Goal: Task Accomplishment & Management: Use online tool/utility

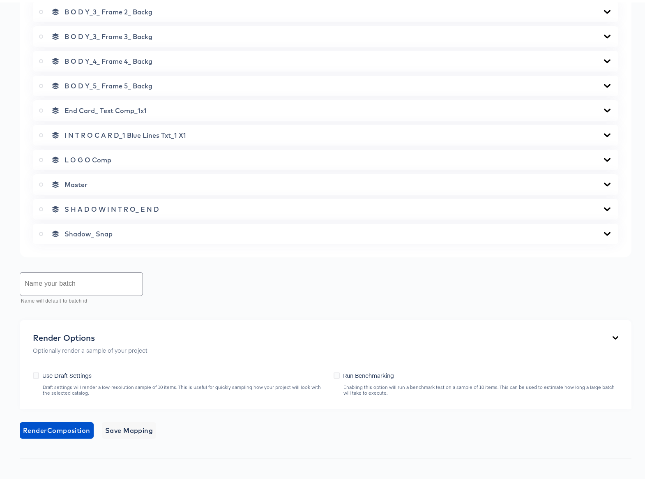
scroll to position [612, 0]
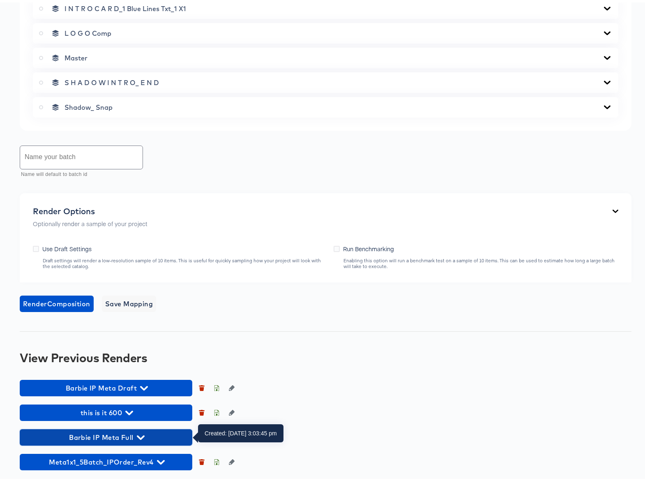
click at [141, 435] on icon "button" at bounding box center [141, 435] width 8 height 5
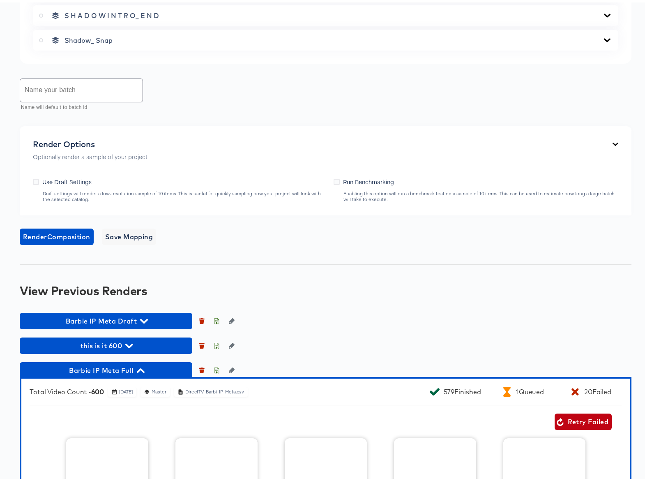
scroll to position [848, 0]
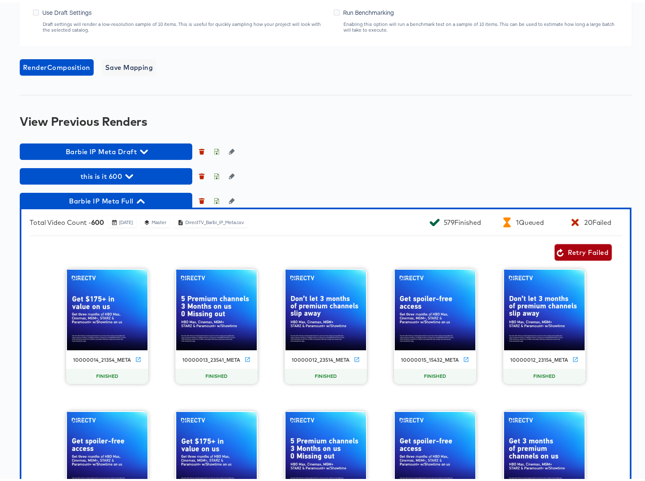
click at [568, 249] on span "Retry Failed" at bounding box center [583, 250] width 51 height 12
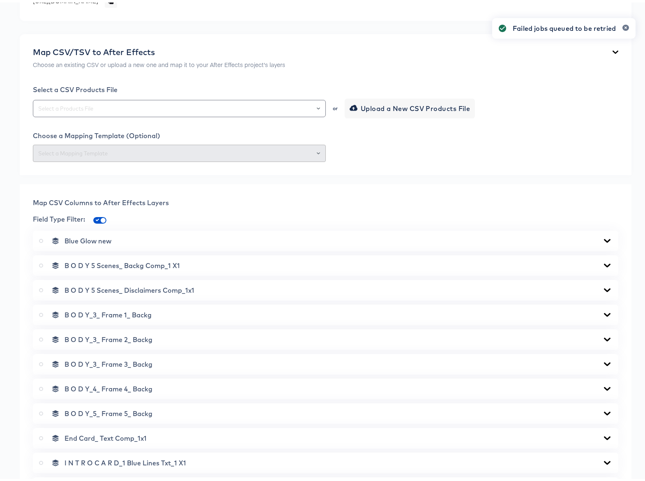
scroll to position [0, 0]
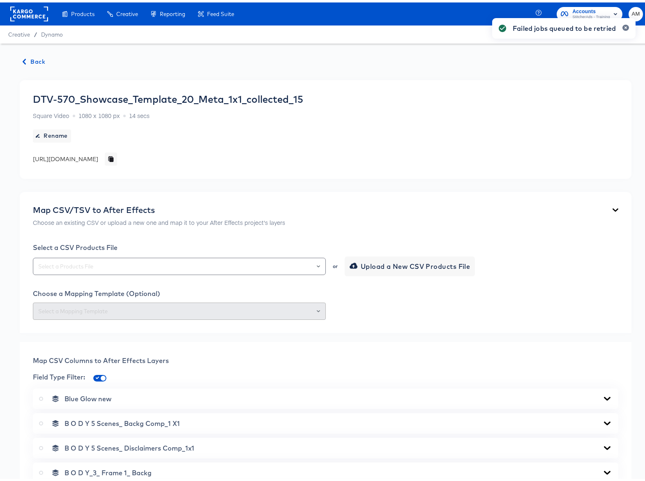
click at [40, 60] on span "Back" at bounding box center [34, 59] width 22 height 10
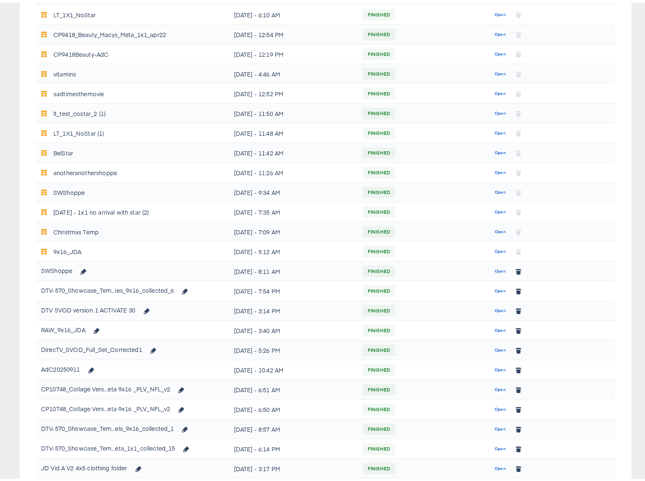
scroll to position [300, 0]
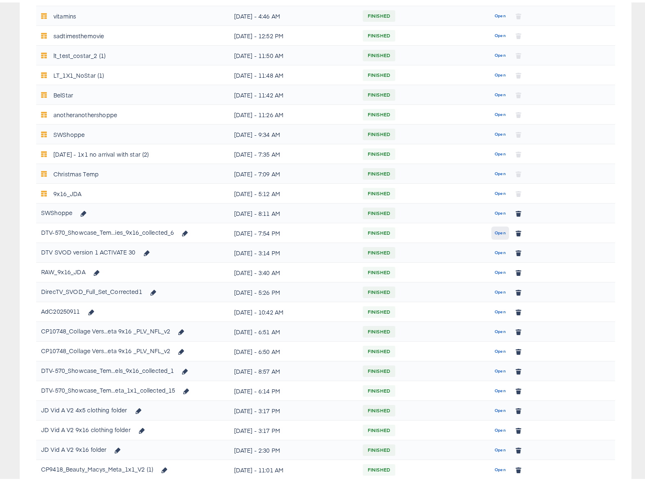
click at [495, 231] on span "Open" at bounding box center [500, 230] width 11 height 7
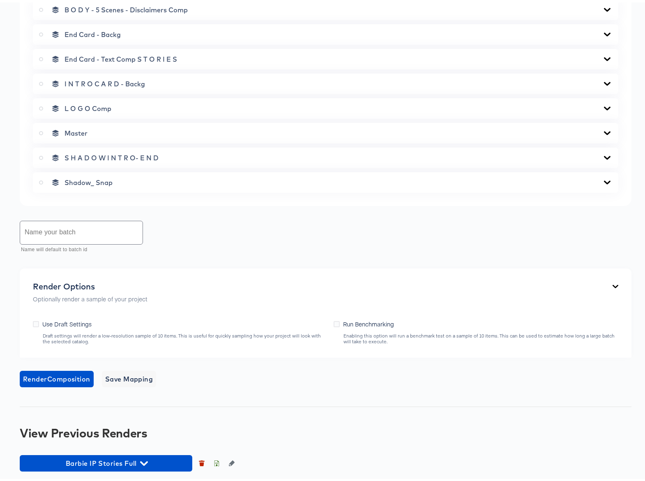
scroll to position [438, 0]
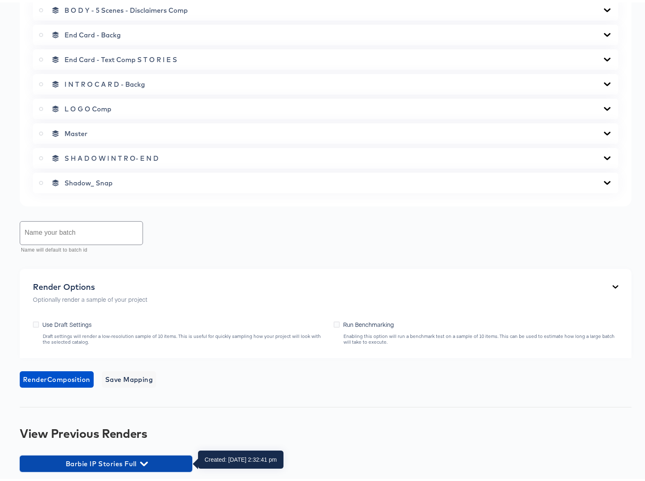
click at [145, 462] on icon "button" at bounding box center [144, 461] width 8 height 5
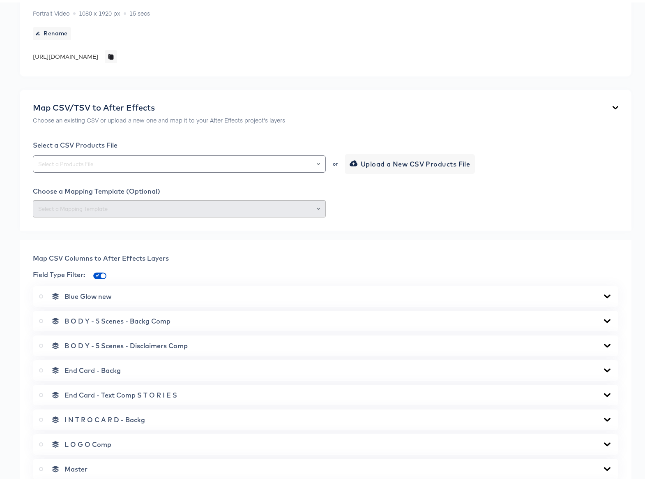
scroll to position [0, 0]
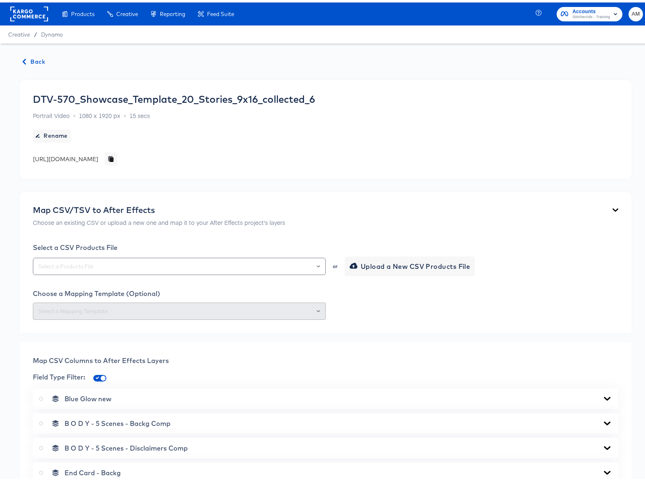
click at [27, 57] on icon "button" at bounding box center [24, 59] width 6 height 6
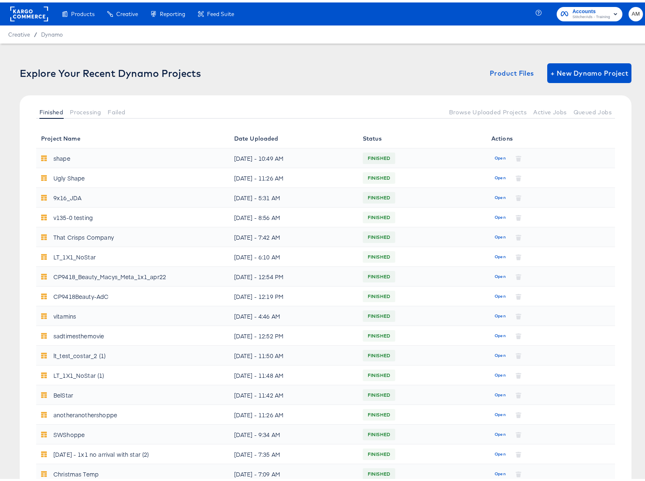
scroll to position [398, 0]
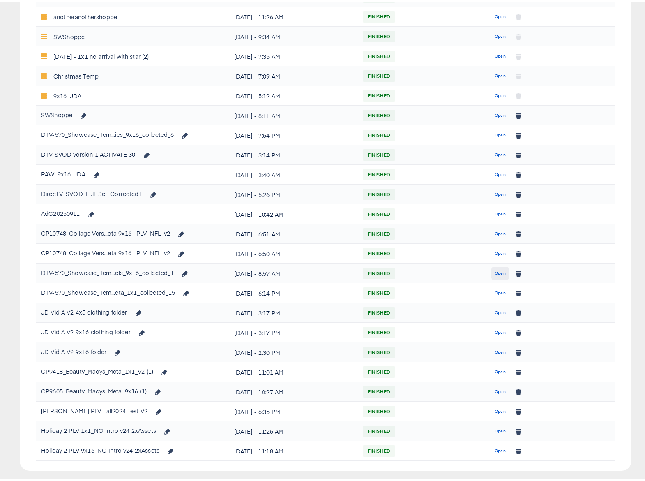
click at [499, 270] on span "Open" at bounding box center [500, 270] width 11 height 7
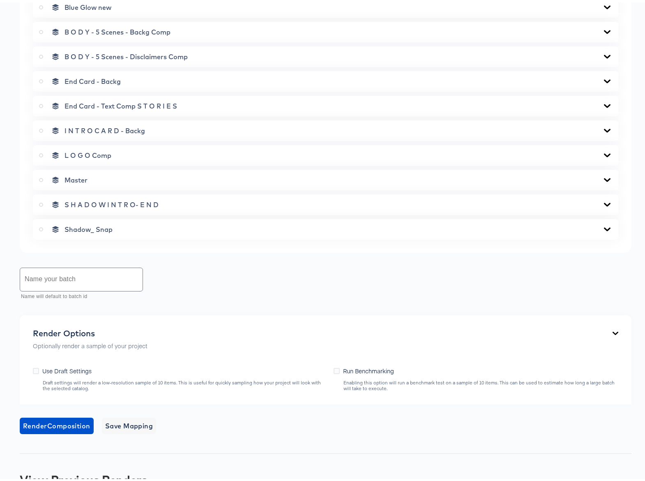
scroll to position [587, 0]
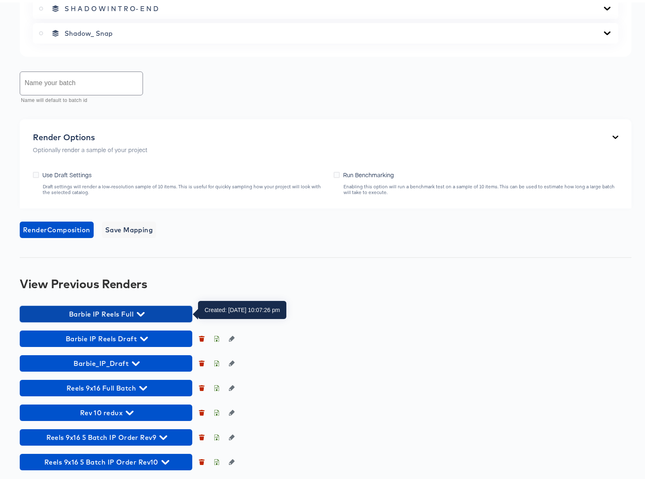
click at [141, 309] on icon "button" at bounding box center [141, 312] width 8 height 8
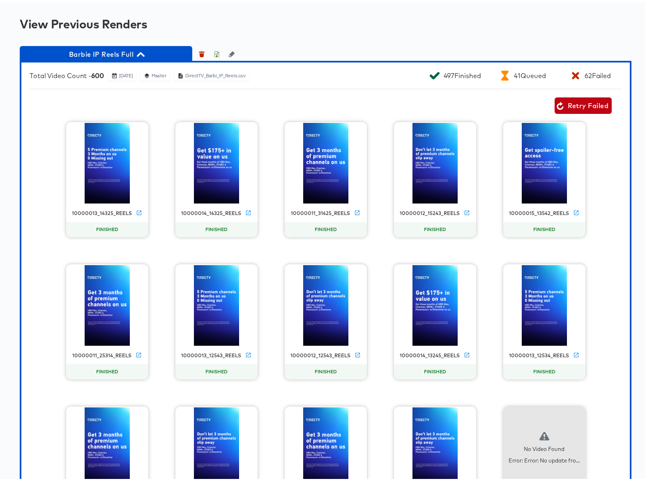
scroll to position [801, 0]
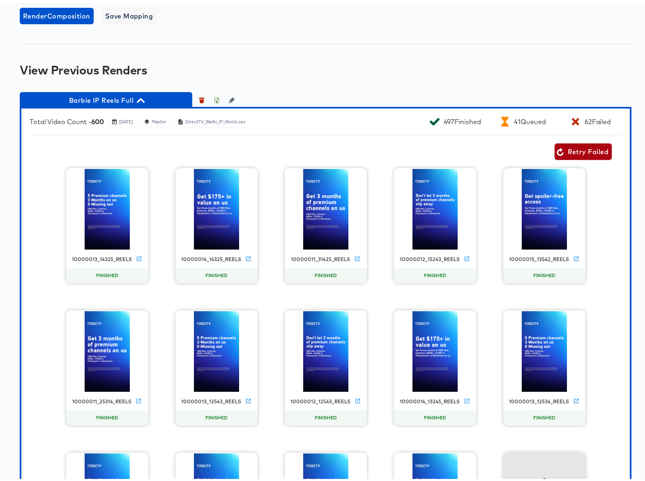
click at [571, 148] on span "Retry Failed" at bounding box center [583, 149] width 51 height 12
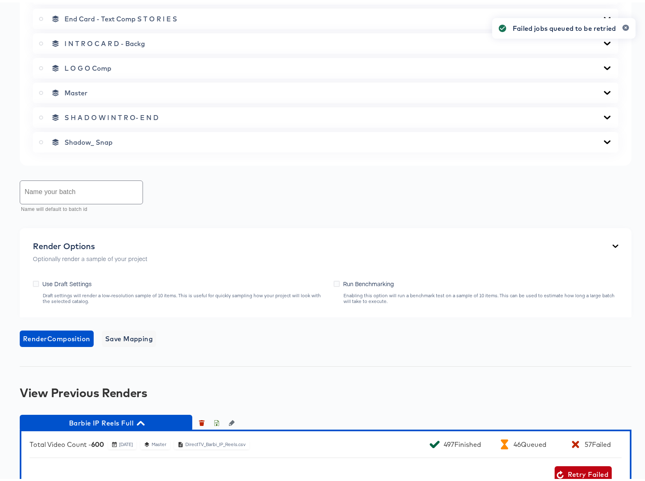
scroll to position [0, 0]
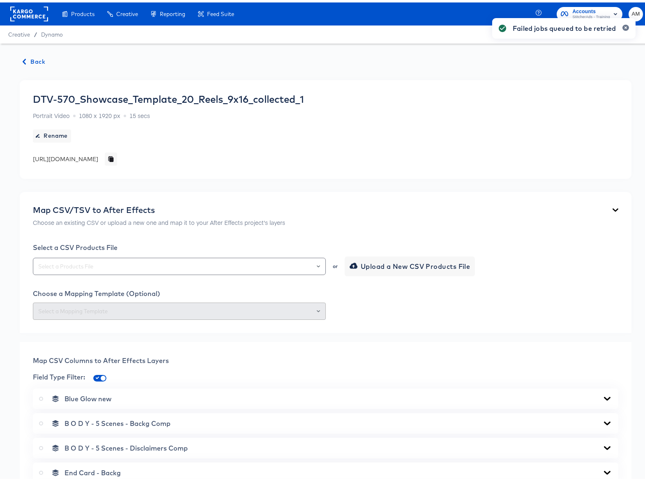
click at [40, 56] on span "Back" at bounding box center [34, 59] width 22 height 10
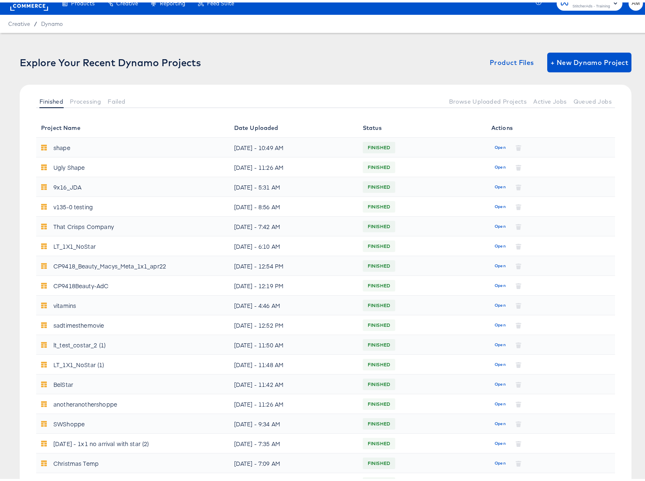
scroll to position [272, 0]
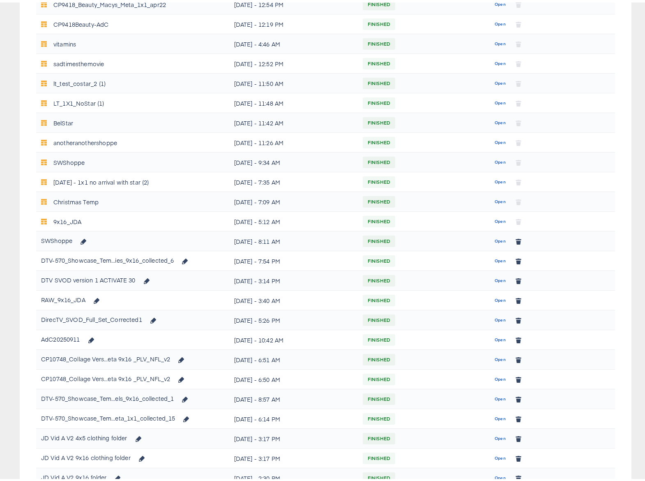
click at [496, 258] on span "Open" at bounding box center [500, 258] width 11 height 7
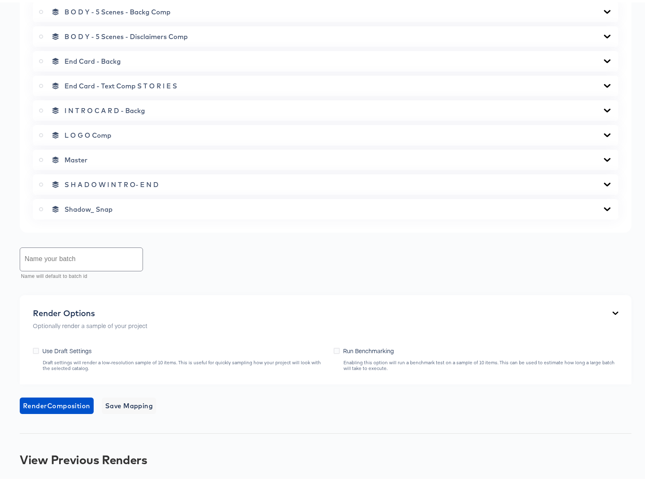
scroll to position [439, 0]
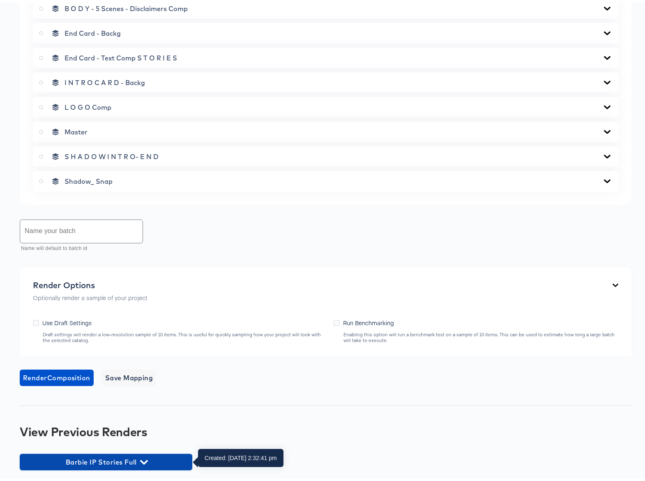
click at [146, 458] on icon "button" at bounding box center [144, 459] width 8 height 5
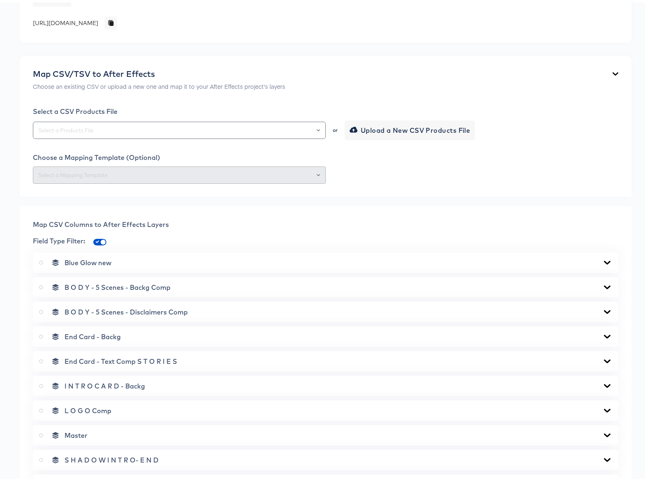
scroll to position [0, 0]
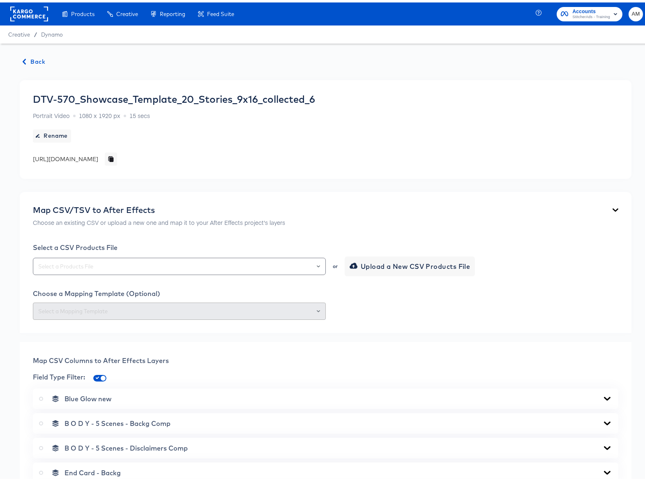
click at [29, 58] on span "Back" at bounding box center [34, 59] width 22 height 10
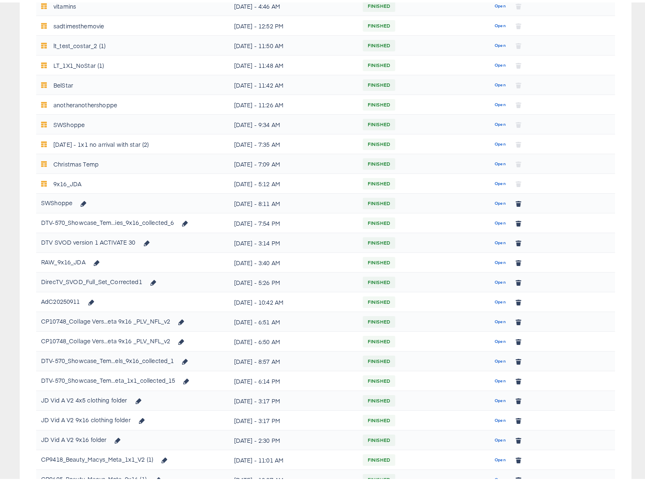
scroll to position [365, 0]
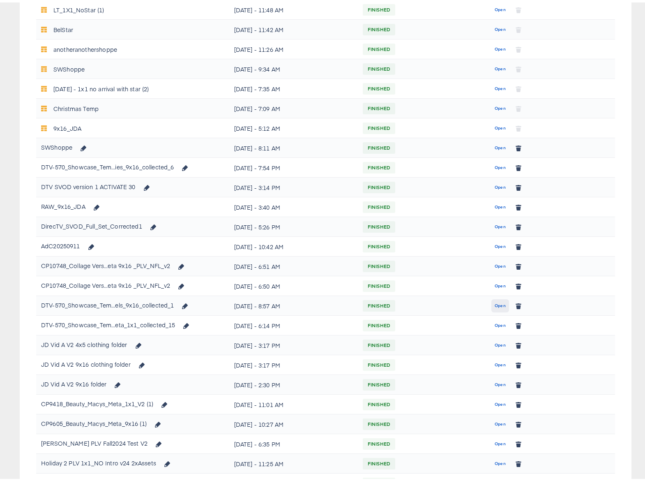
click at [495, 303] on span "Open" at bounding box center [500, 303] width 11 height 7
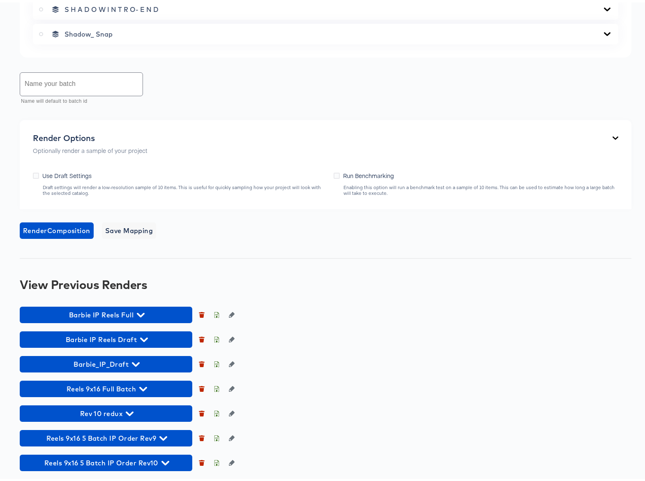
scroll to position [587, 0]
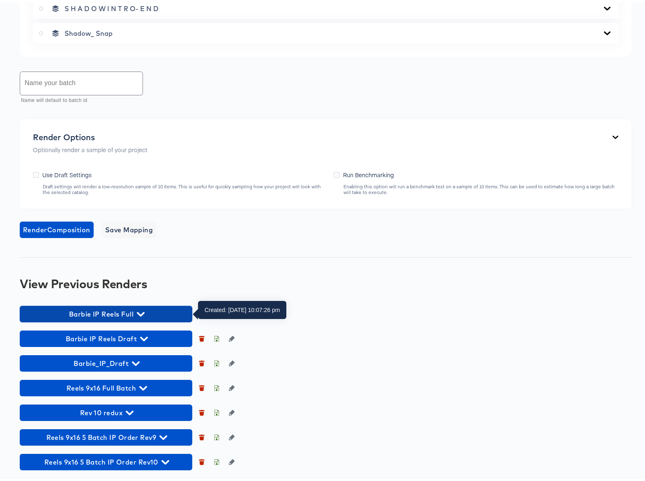
click at [143, 309] on icon "button" at bounding box center [141, 311] width 8 height 5
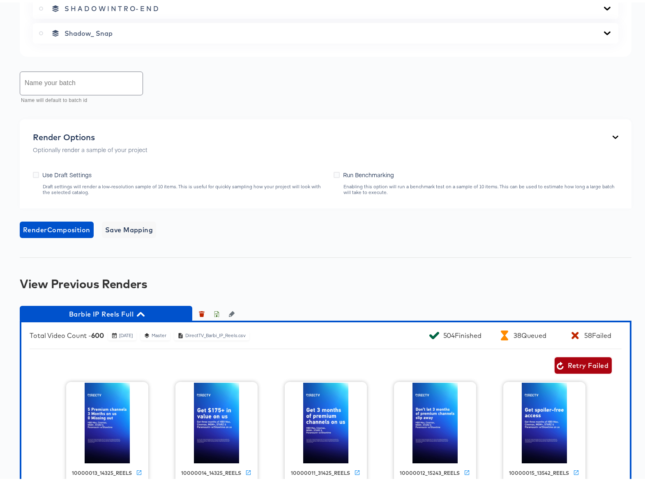
click at [580, 363] on span "Retry Failed" at bounding box center [583, 363] width 51 height 12
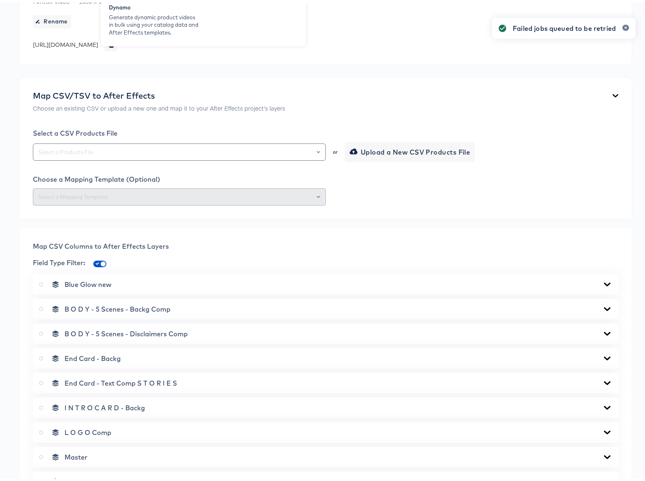
scroll to position [0, 0]
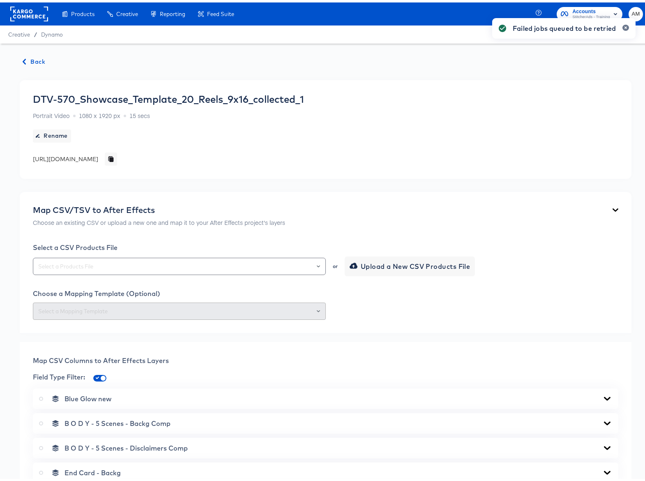
click at [34, 60] on span "Back" at bounding box center [34, 59] width 22 height 10
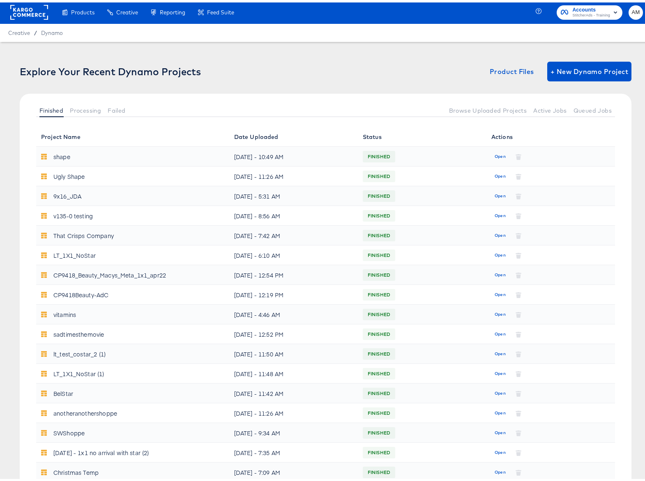
scroll to position [394, 0]
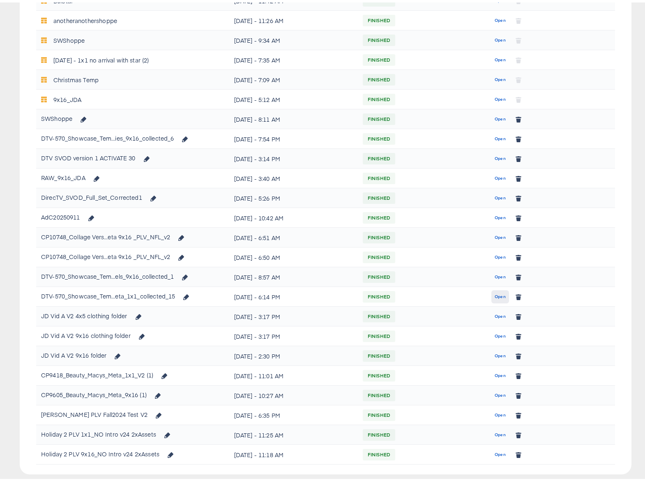
click at [495, 294] on span "Open" at bounding box center [500, 294] width 11 height 7
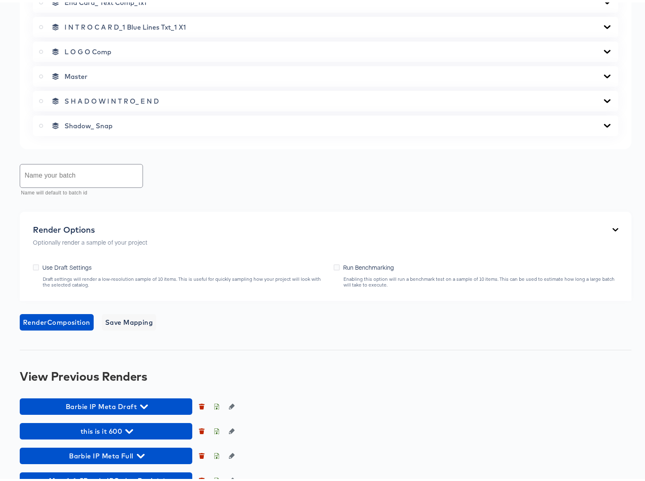
scroll to position [612, 0]
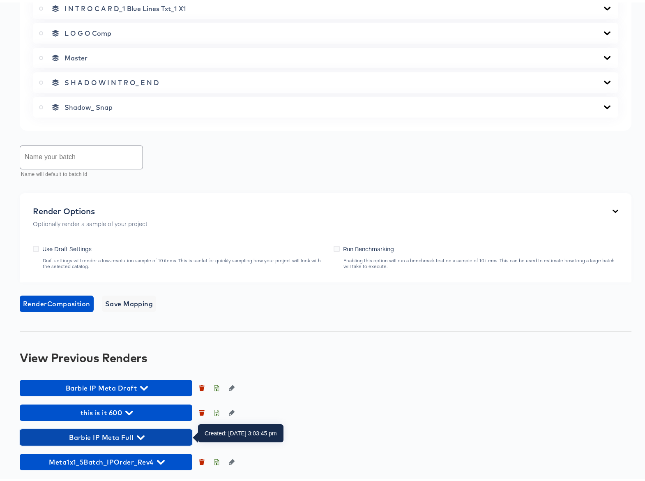
click at [141, 434] on icon "button" at bounding box center [141, 435] width 8 height 8
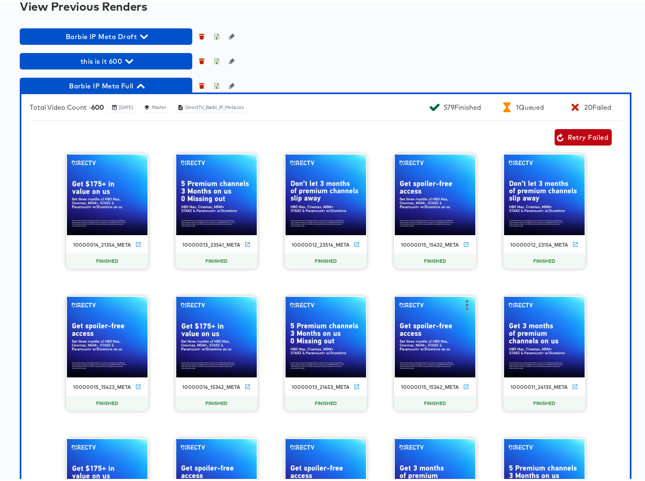
scroll to position [963, 0]
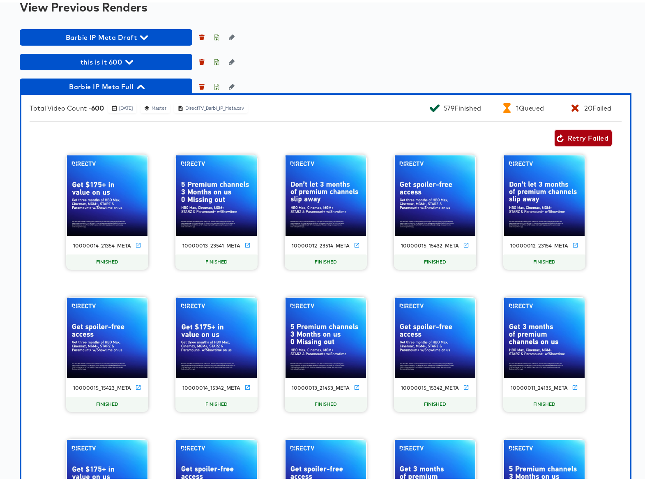
click at [575, 133] on span "Retry Failed" at bounding box center [583, 136] width 51 height 12
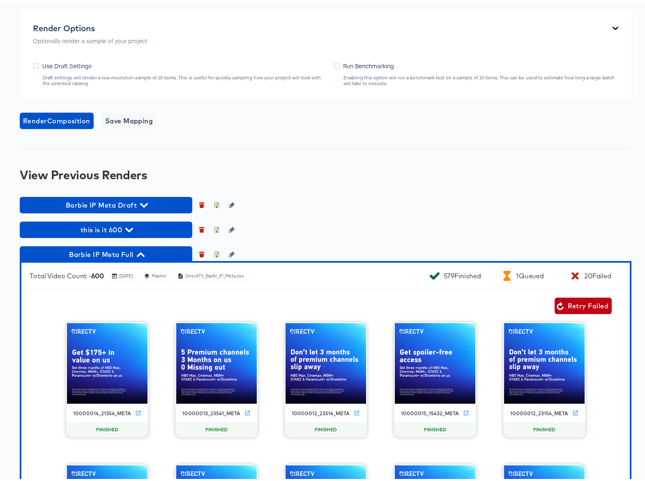
scroll to position [860, 0]
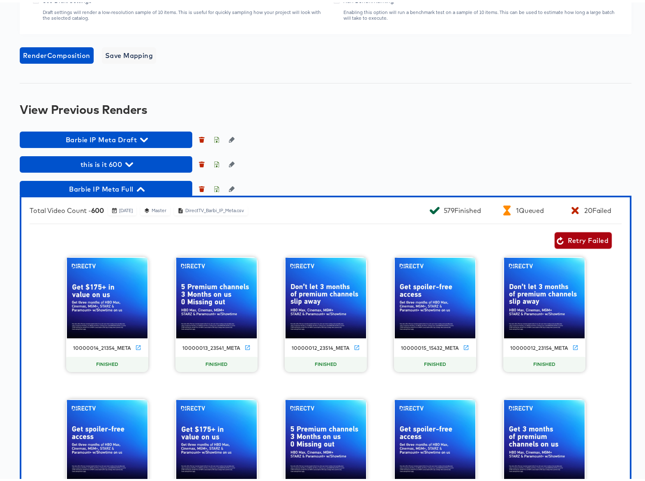
click at [562, 237] on span "Retry Failed" at bounding box center [583, 238] width 51 height 12
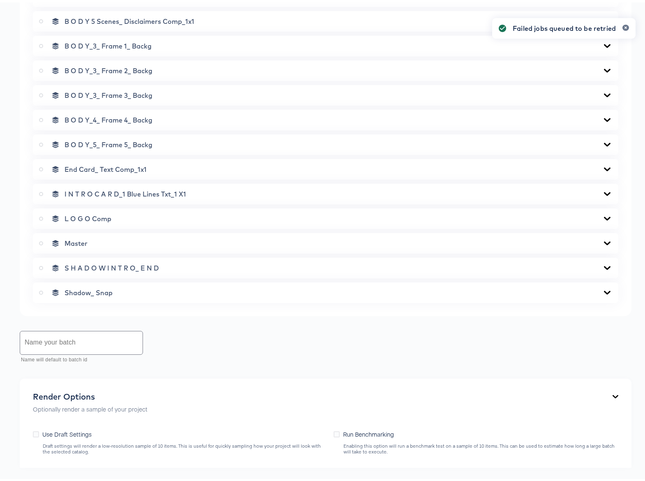
scroll to position [0, 0]
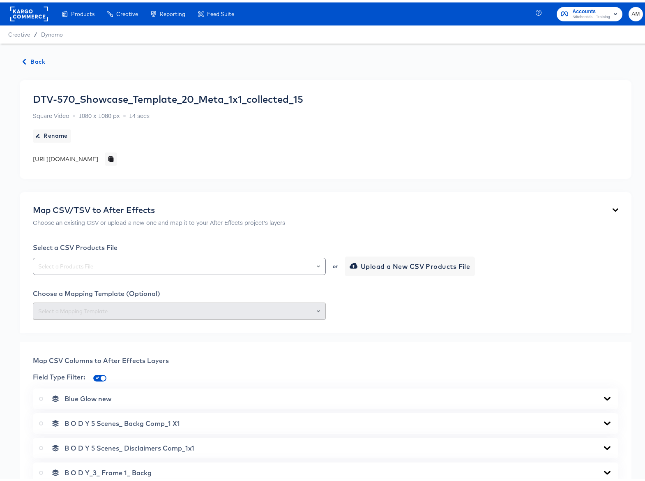
click at [35, 59] on span "Back" at bounding box center [34, 59] width 22 height 10
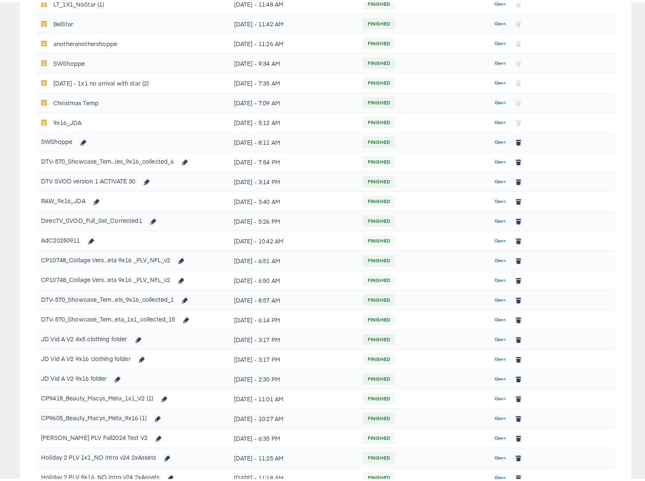
scroll to position [417, 0]
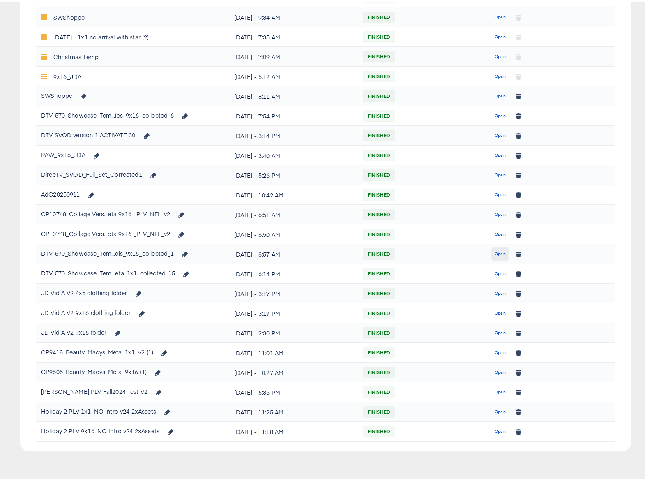
click at [495, 252] on span "Open" at bounding box center [500, 251] width 11 height 7
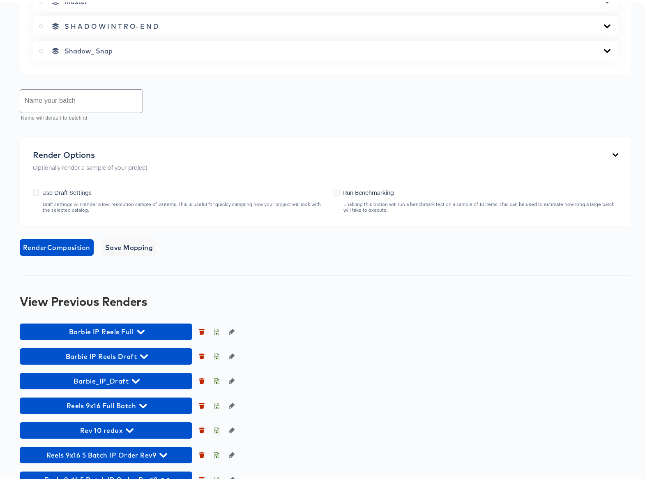
scroll to position [587, 0]
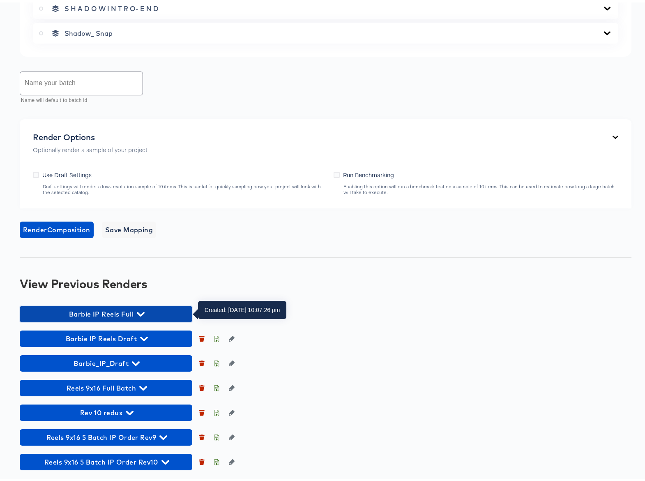
click at [140, 312] on icon "button" at bounding box center [141, 311] width 8 height 5
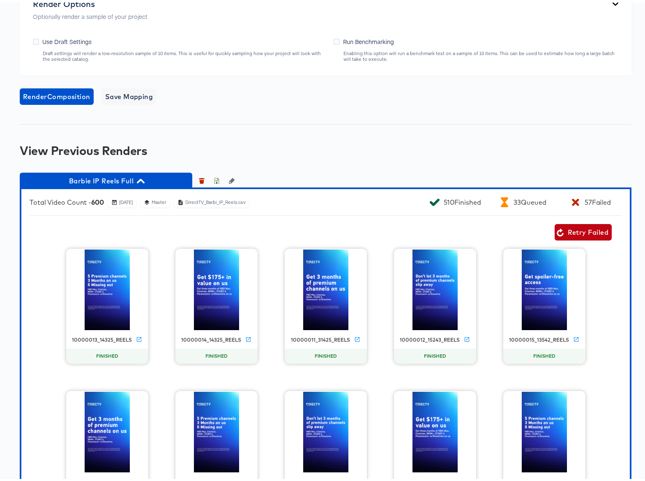
scroll to position [722, 0]
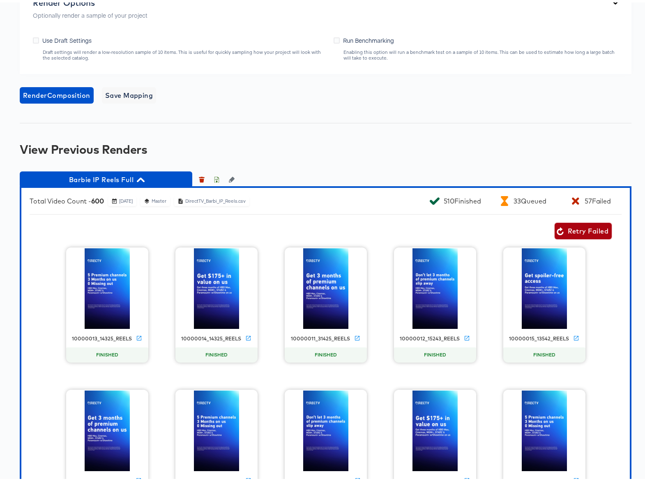
click at [582, 227] on span "Retry Failed" at bounding box center [583, 229] width 51 height 12
click at [141, 178] on icon "button" at bounding box center [141, 177] width 8 height 8
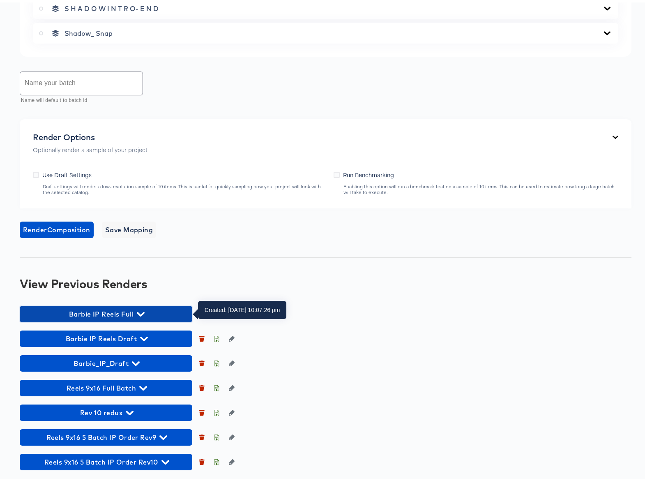
click at [141, 311] on icon "button" at bounding box center [141, 312] width 8 height 8
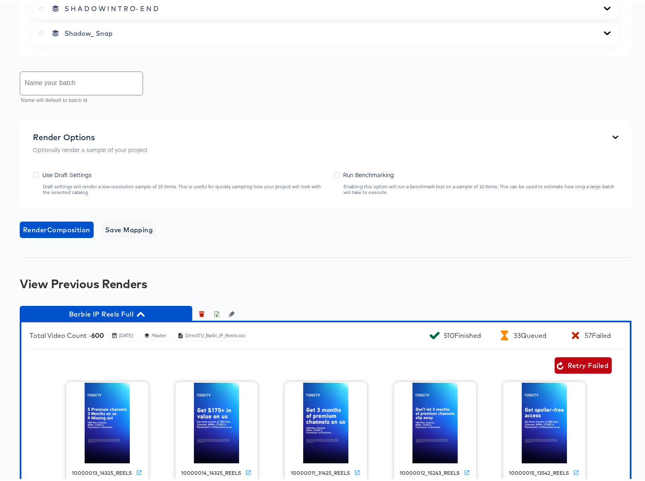
click at [141, 311] on icon "button" at bounding box center [141, 311] width 8 height 5
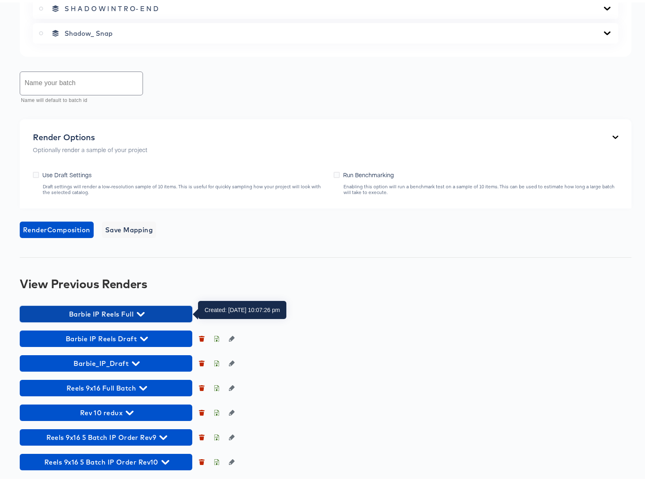
click at [140, 311] on icon "button" at bounding box center [141, 312] width 8 height 8
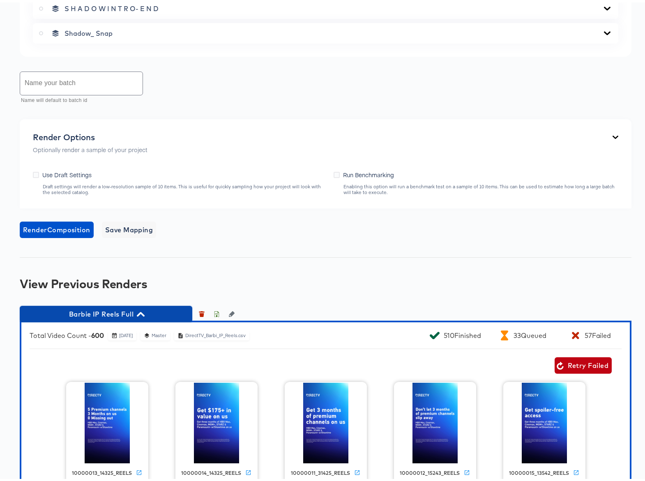
click at [142, 312] on icon "button" at bounding box center [141, 311] width 8 height 5
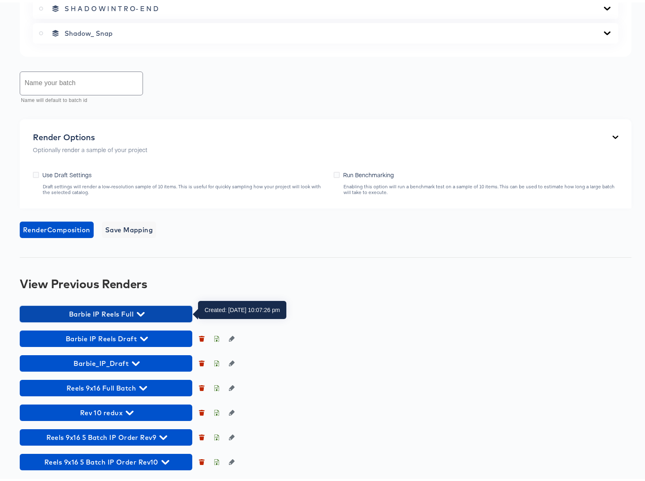
click at [141, 313] on icon "button" at bounding box center [141, 311] width 8 height 5
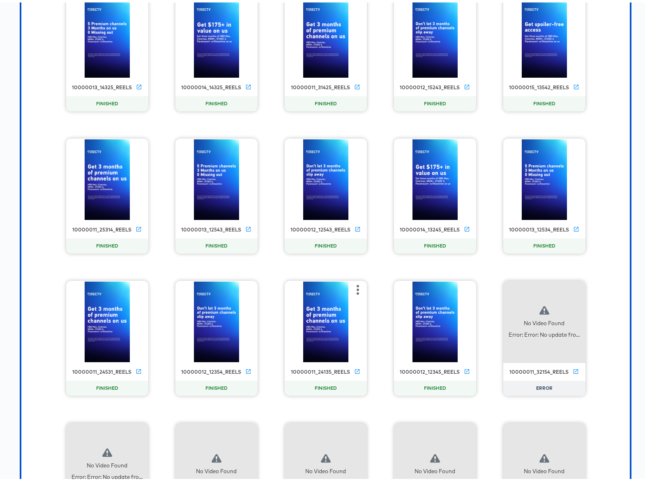
scroll to position [986, 0]
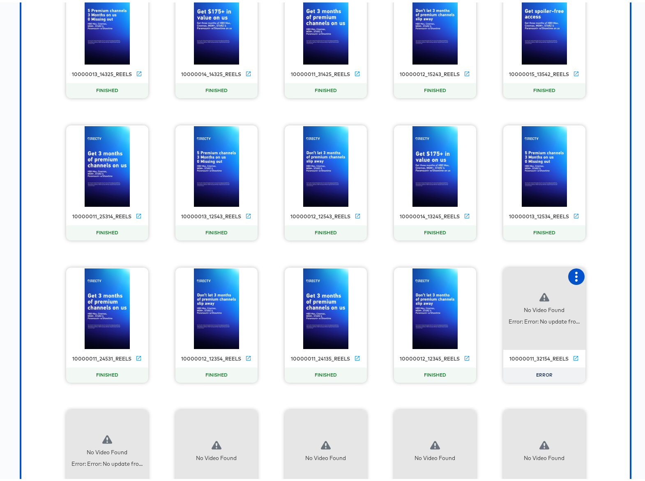
click at [572, 272] on icon "button" at bounding box center [577, 274] width 10 height 10
click at [608, 275] on div "Retry" at bounding box center [607, 273] width 16 height 7
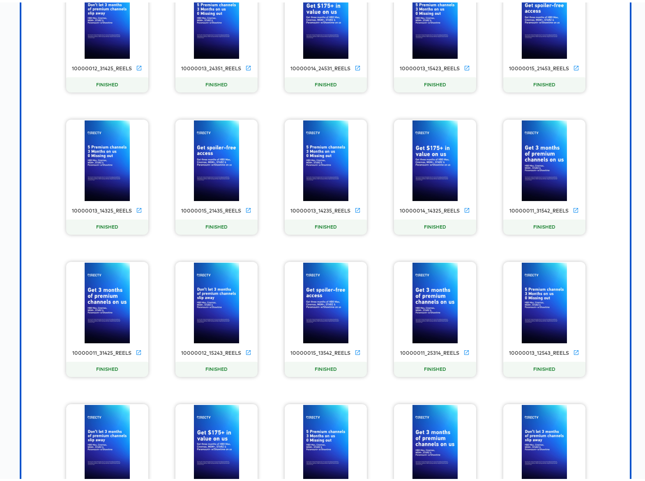
scroll to position [1418, 0]
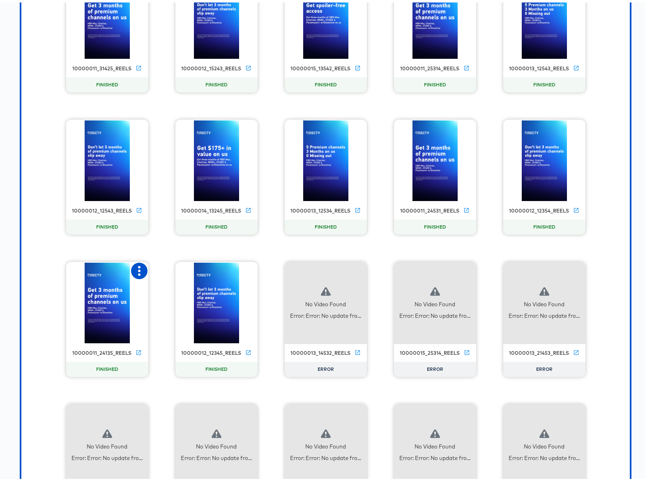
click at [138, 268] on icon "button" at bounding box center [139, 268] width 2 height 10
click at [357, 268] on icon "button" at bounding box center [358, 268] width 2 height 10
click at [388, 265] on div "Retry" at bounding box center [388, 267] width 16 height 7
click at [462, 269] on icon "button" at bounding box center [467, 268] width 10 height 10
click at [496, 268] on div "Retry" at bounding box center [498, 267] width 16 height 7
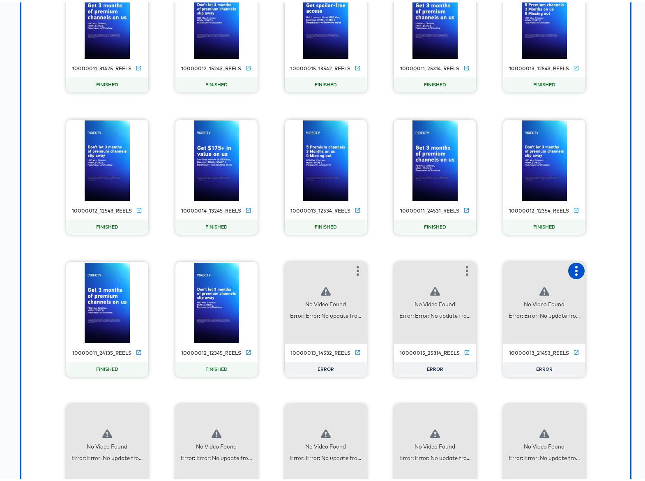
click at [572, 268] on icon "button" at bounding box center [577, 268] width 10 height 10
click at [605, 269] on div "Retry" at bounding box center [607, 267] width 16 height 7
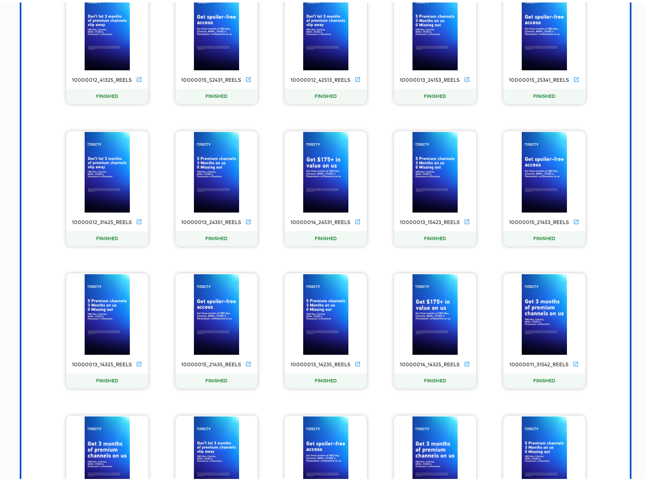
scroll to position [1375, 0]
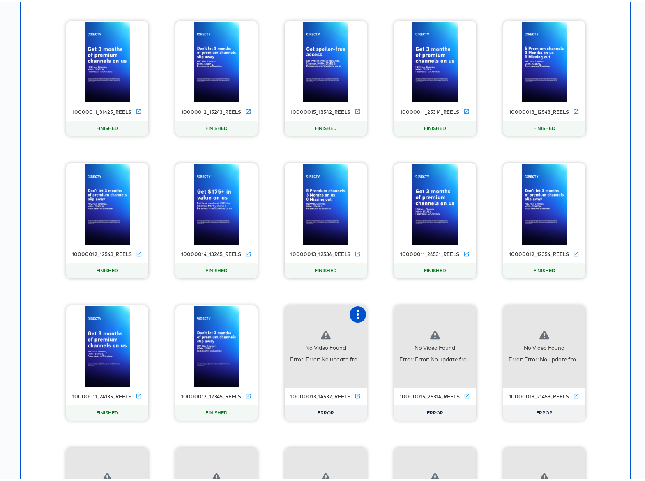
click at [357, 311] on icon "button" at bounding box center [358, 312] width 2 height 10
click at [462, 316] on icon "button" at bounding box center [467, 312] width 10 height 10
click at [575, 312] on icon "button" at bounding box center [577, 312] width 10 height 10
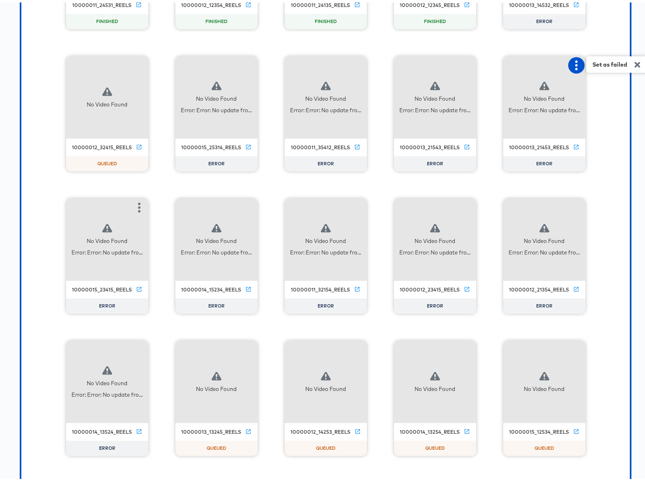
scroll to position [2619, 0]
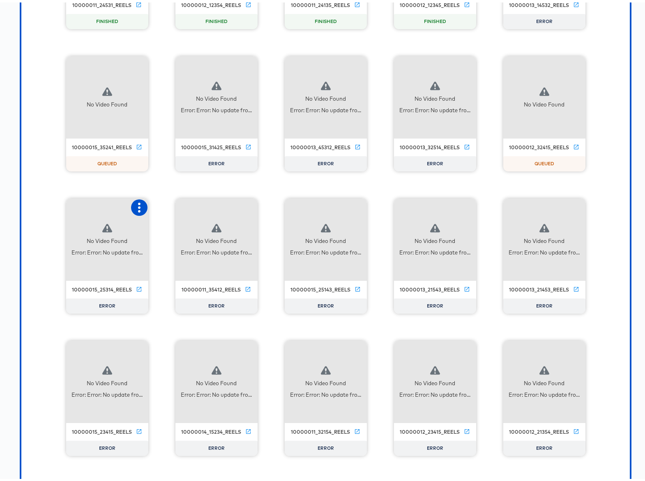
click at [139, 206] on icon "button" at bounding box center [139, 205] width 10 height 10
click at [139, 346] on icon "button" at bounding box center [139, 347] width 10 height 10
click at [166, 345] on div "Retry" at bounding box center [170, 346] width 16 height 7
click at [251, 348] on button "button" at bounding box center [248, 347] width 16 height 16
click at [278, 344] on div "Retry" at bounding box center [279, 346] width 16 height 7
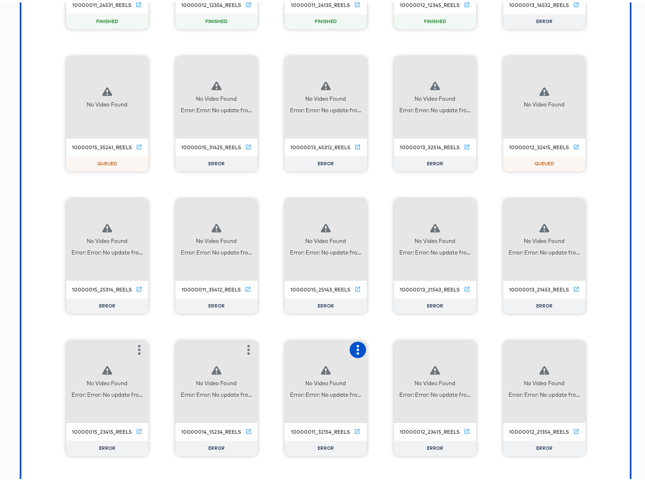
click at [358, 347] on icon "button" at bounding box center [358, 347] width 10 height 10
click at [467, 348] on icon "button" at bounding box center [467, 347] width 10 height 10
click at [498, 348] on div "Retry" at bounding box center [498, 346] width 16 height 7
click at [573, 348] on icon "button" at bounding box center [577, 347] width 10 height 10
click at [599, 346] on div "Retry" at bounding box center [607, 346] width 16 height 7
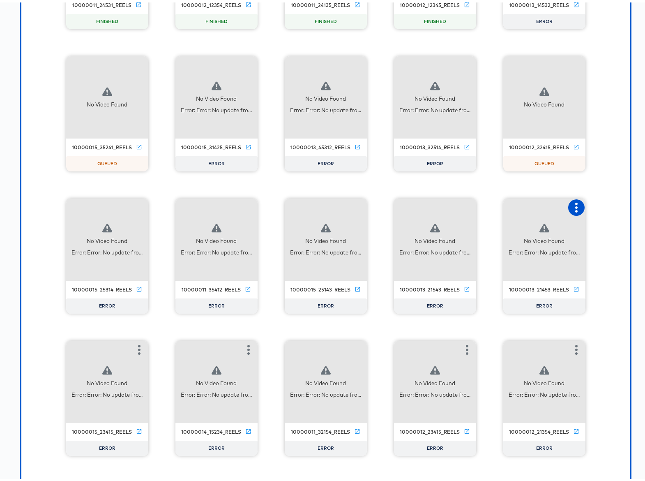
click at [575, 203] on icon "button" at bounding box center [577, 205] width 10 height 10
click at [464, 207] on icon "button" at bounding box center [467, 205] width 10 height 10
click at [503, 205] on div "Retry" at bounding box center [508, 204] width 62 height 16
click at [354, 203] on icon "button" at bounding box center [358, 205] width 10 height 10
click at [398, 204] on div "Retry" at bounding box center [399, 204] width 62 height 16
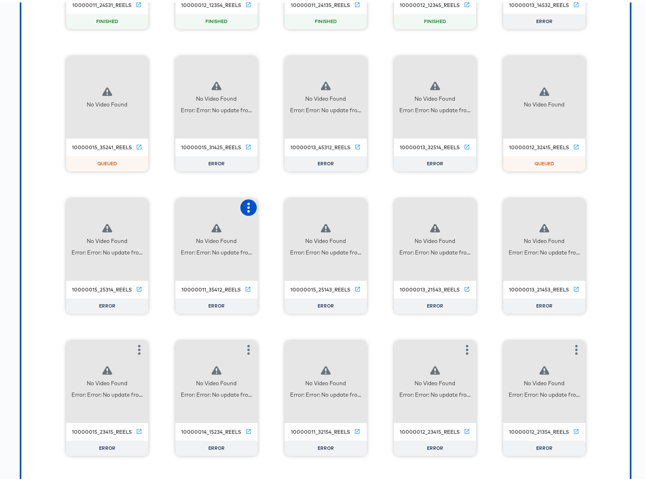
click at [247, 206] on icon "button" at bounding box center [248, 205] width 2 height 10
drag, startPoint x: 278, startPoint y: 206, endPoint x: 217, endPoint y: 205, distance: 61.7
click at [278, 206] on div "Retry" at bounding box center [279, 204] width 16 height 7
click at [138, 204] on icon "button" at bounding box center [139, 205] width 2 height 10
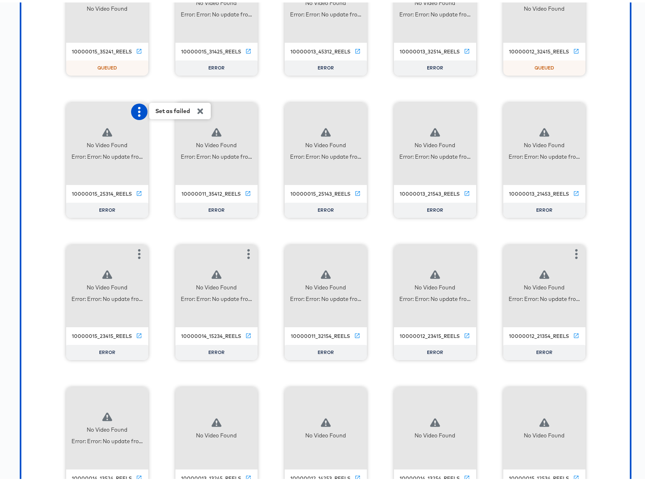
scroll to position [2864, 0]
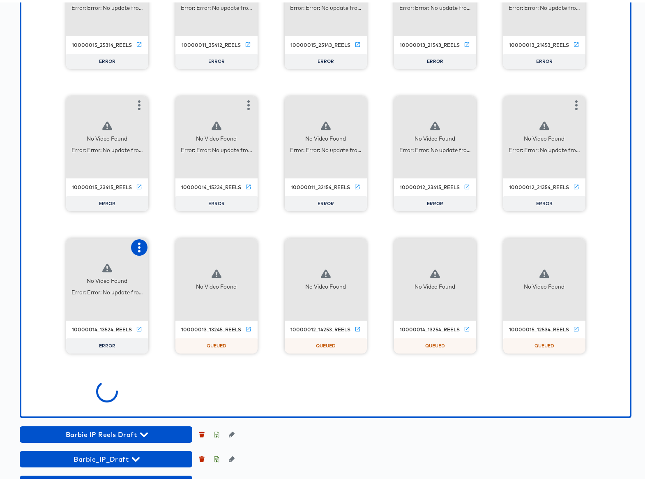
click at [134, 246] on icon "button" at bounding box center [139, 245] width 10 height 10
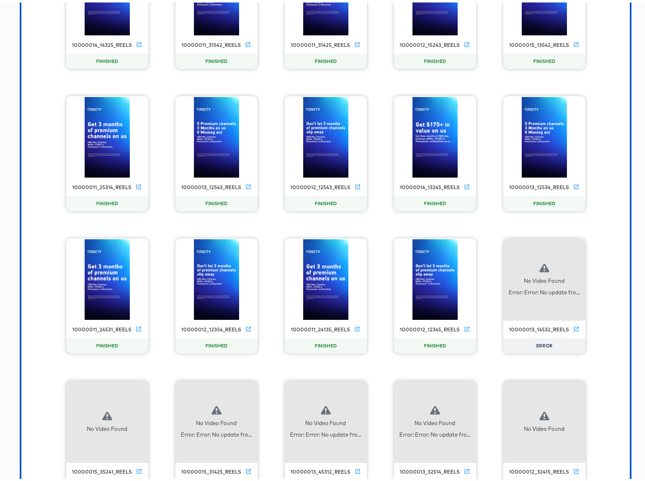
scroll to position [3433, 0]
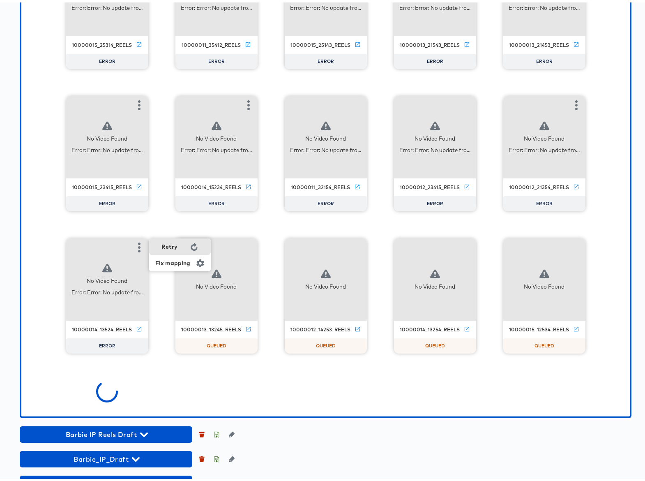
click at [162, 245] on div "Retry" at bounding box center [170, 244] width 16 height 7
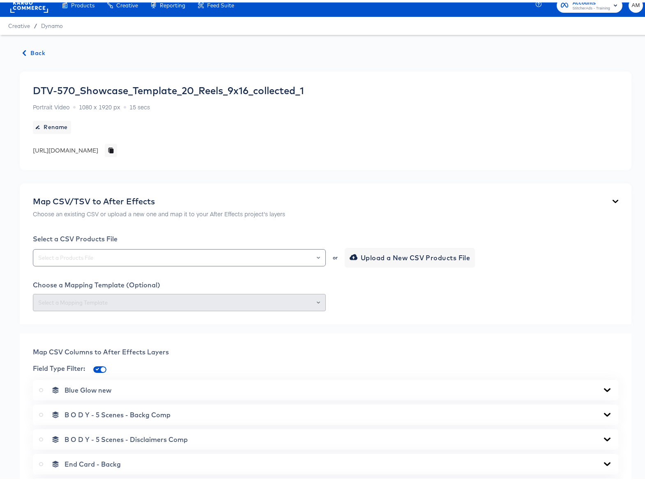
scroll to position [0, 0]
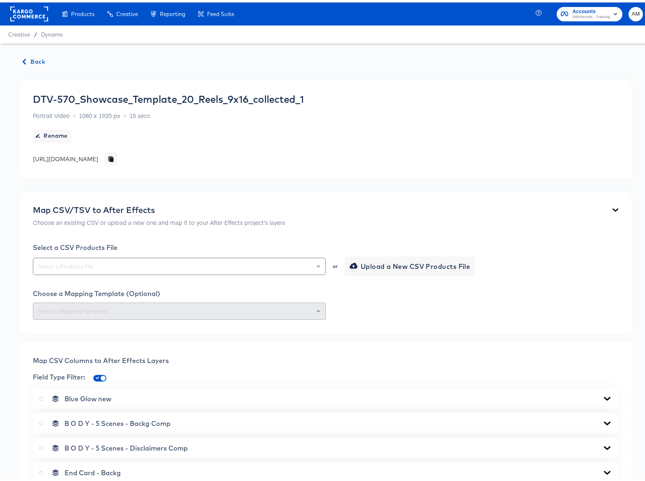
click at [34, 59] on span "Back" at bounding box center [34, 59] width 22 height 10
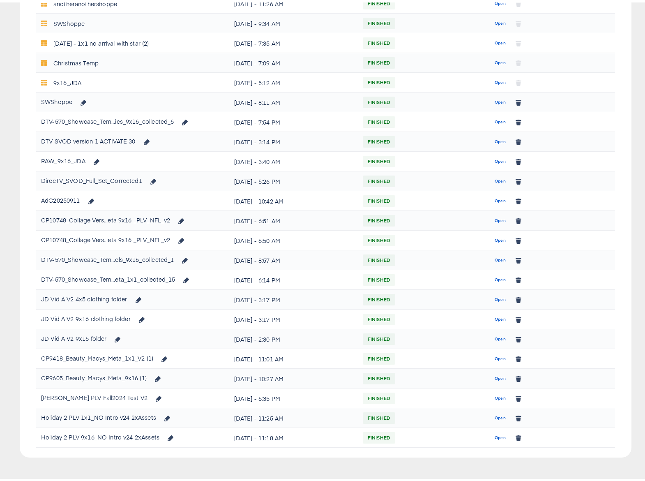
scroll to position [417, 0]
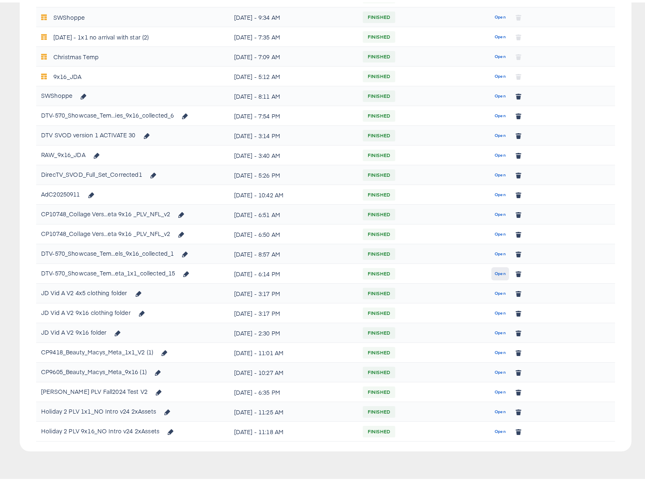
click at [496, 270] on span "Open" at bounding box center [500, 271] width 11 height 7
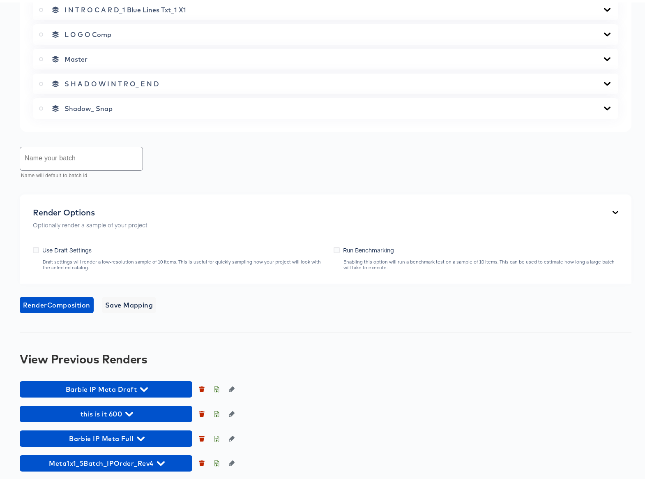
scroll to position [612, 0]
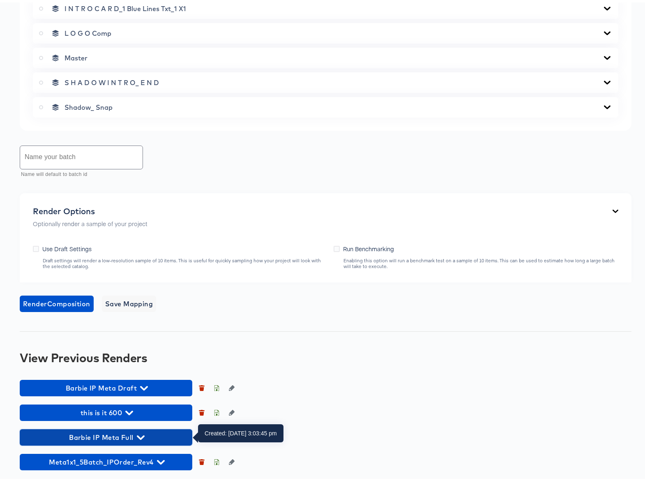
click at [143, 435] on icon "button" at bounding box center [141, 435] width 8 height 5
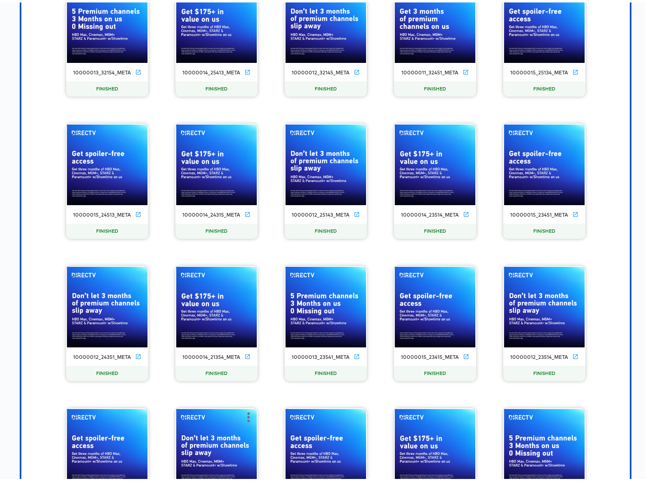
scroll to position [1704, 0]
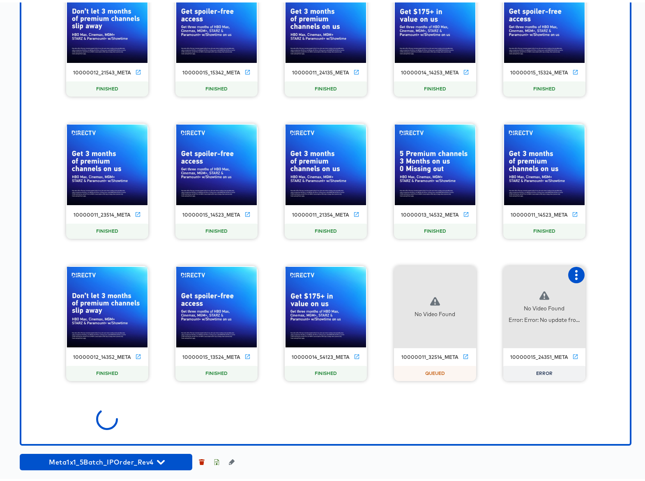
click at [574, 273] on icon "button" at bounding box center [577, 273] width 10 height 10
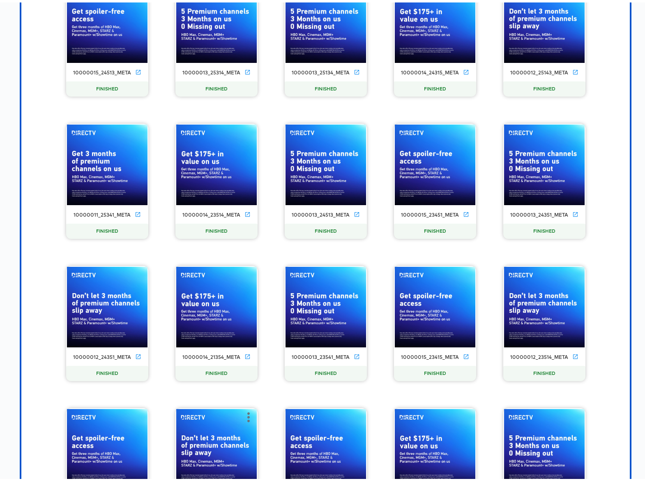
scroll to position [2415, 0]
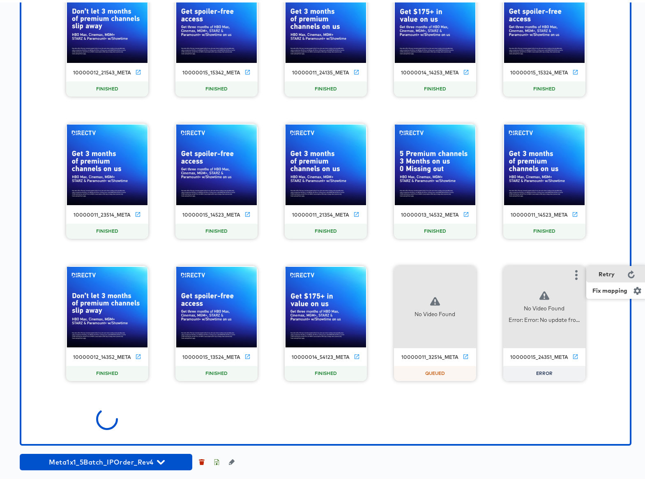
click at [603, 274] on div "Retry" at bounding box center [607, 271] width 16 height 7
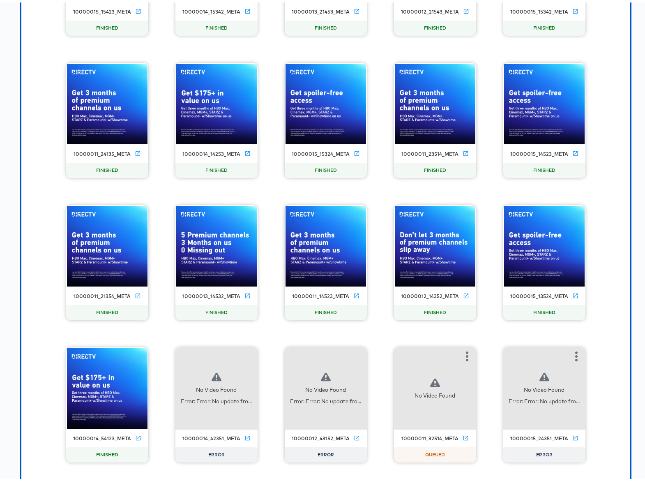
scroll to position [2984, 0]
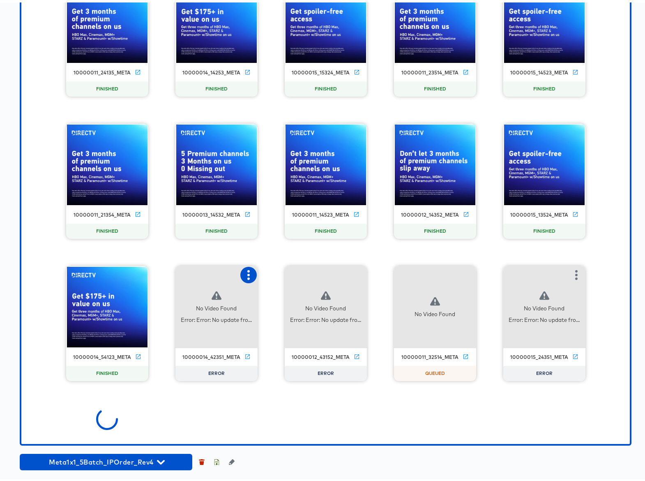
click at [246, 274] on icon "button" at bounding box center [249, 273] width 10 height 10
click at [279, 274] on div "Retry" at bounding box center [279, 271] width 16 height 7
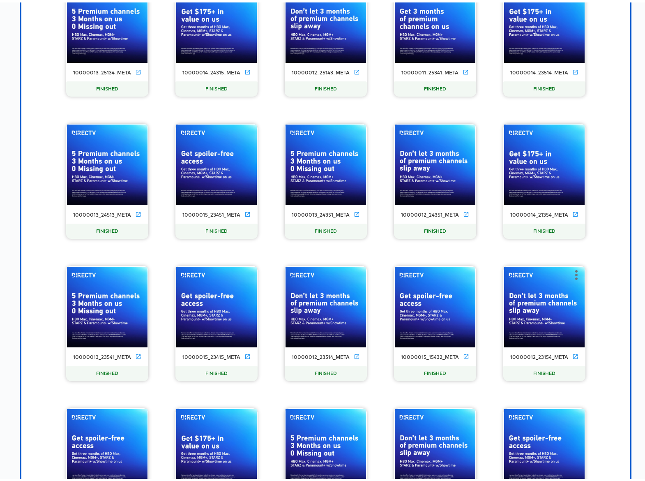
scroll to position [4691, 0]
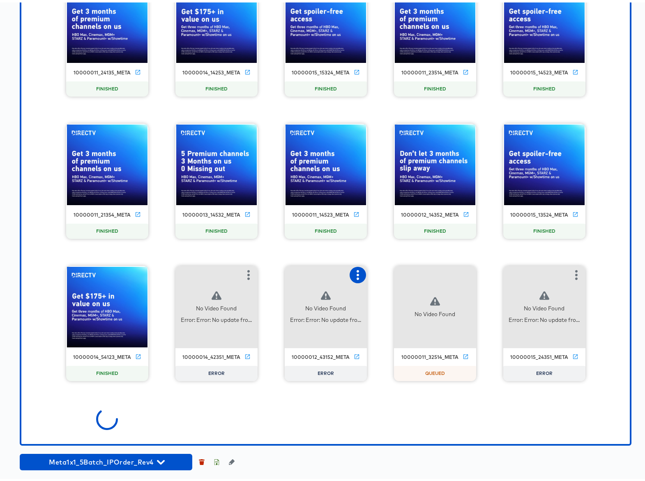
click at [357, 273] on icon "button" at bounding box center [358, 273] width 2 height 10
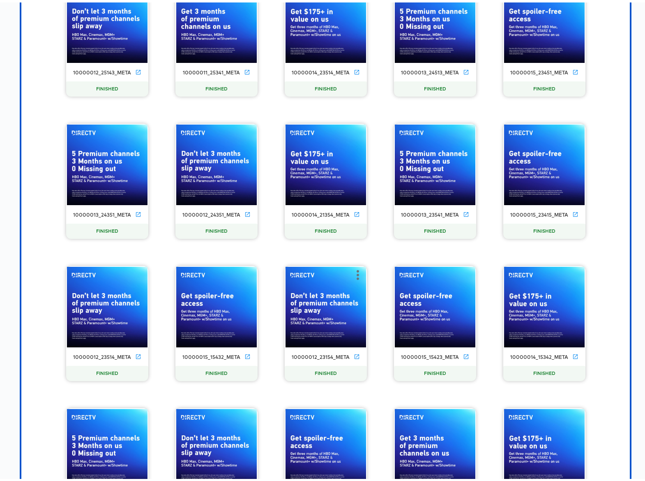
scroll to position [5686, 0]
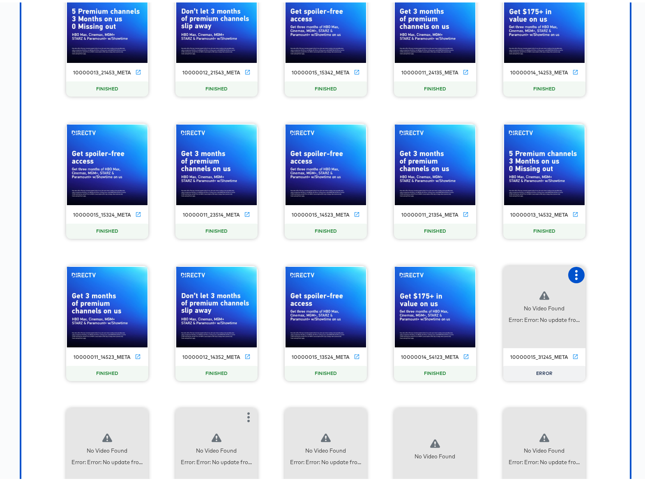
click at [573, 277] on button "button" at bounding box center [576, 272] width 16 height 16
click at [596, 274] on div "Retry" at bounding box center [618, 271] width 62 height 16
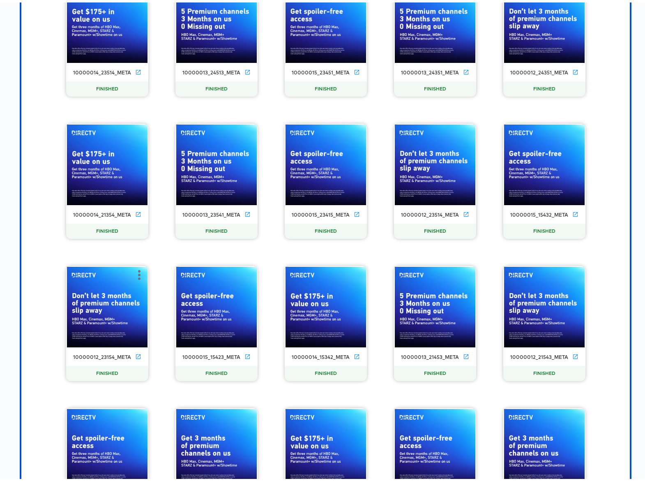
scroll to position [6255, 0]
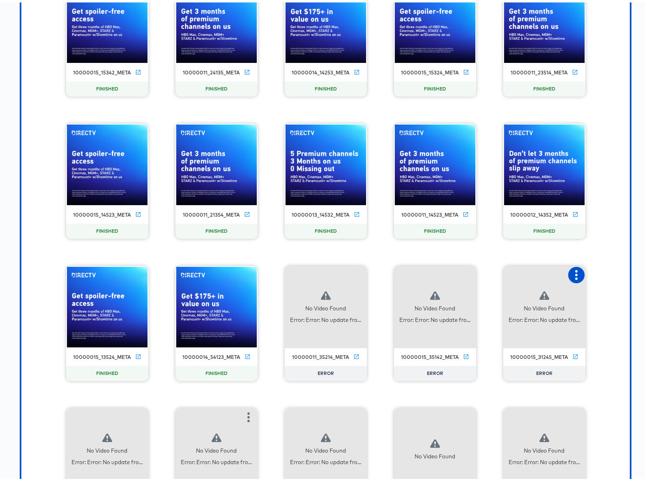
click at [573, 274] on icon "button" at bounding box center [577, 273] width 10 height 10
click at [466, 276] on icon "button" at bounding box center [467, 273] width 2 height 10
click at [500, 273] on div "Retry" at bounding box center [498, 271] width 16 height 7
click at [353, 275] on icon "button" at bounding box center [358, 273] width 10 height 10
click at [404, 271] on div "Retry" at bounding box center [399, 271] width 62 height 16
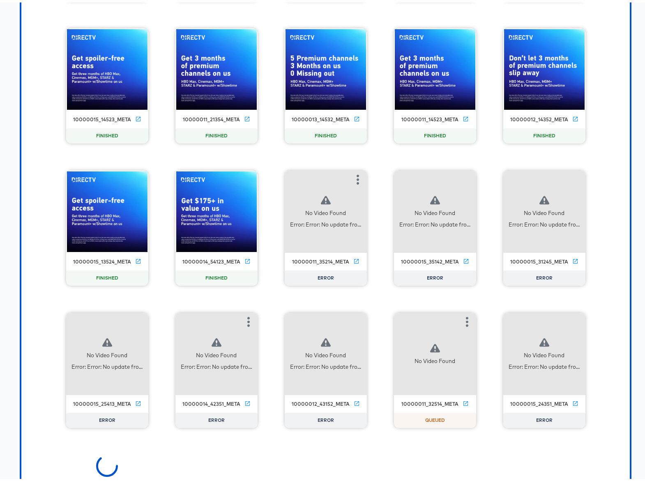
scroll to position [6397, 0]
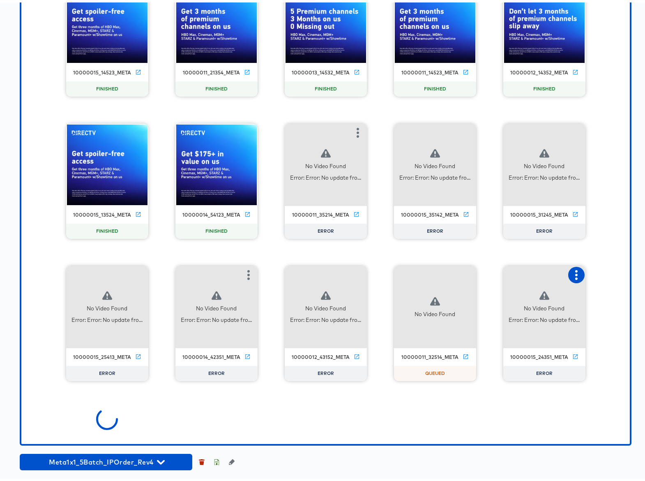
click at [572, 276] on icon "button" at bounding box center [577, 273] width 10 height 10
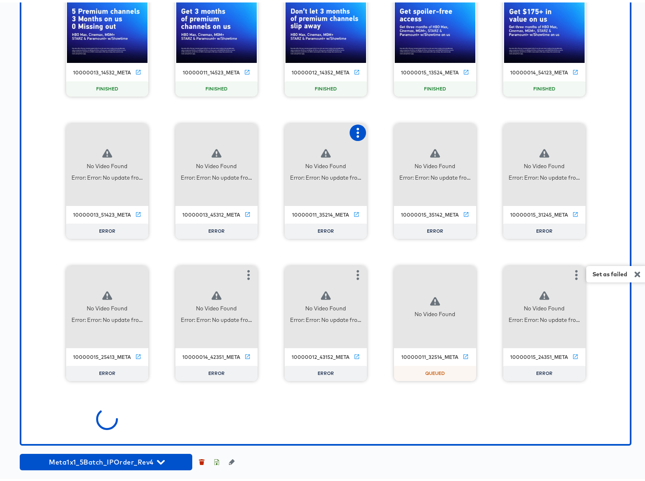
scroll to position [7393, 0]
click at [357, 135] on icon "button" at bounding box center [358, 130] width 10 height 10
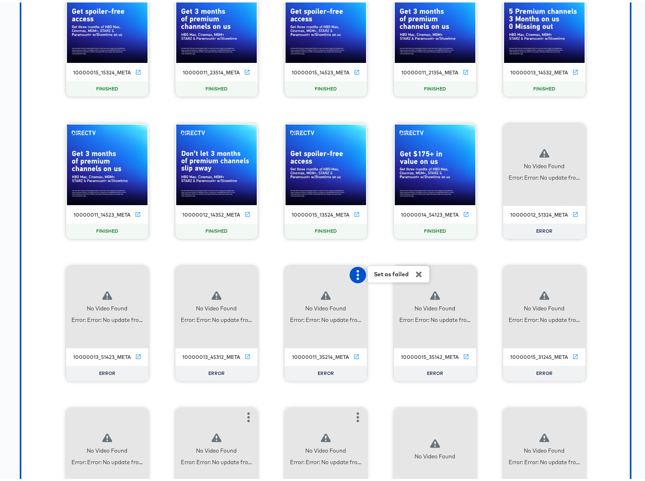
scroll to position [7535, 0]
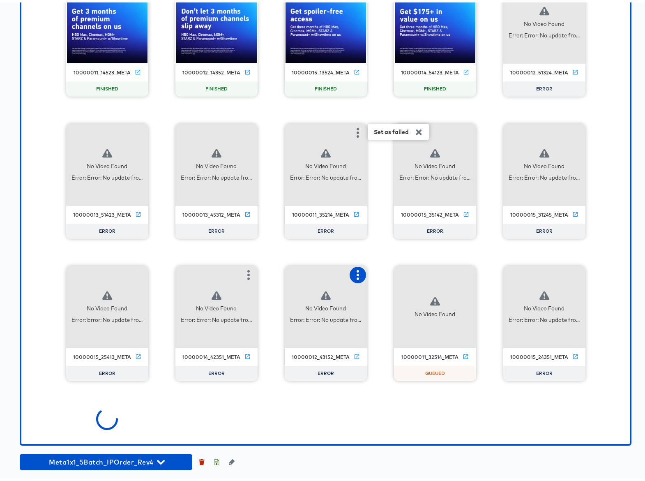
click at [355, 273] on icon "button" at bounding box center [358, 273] width 10 height 10
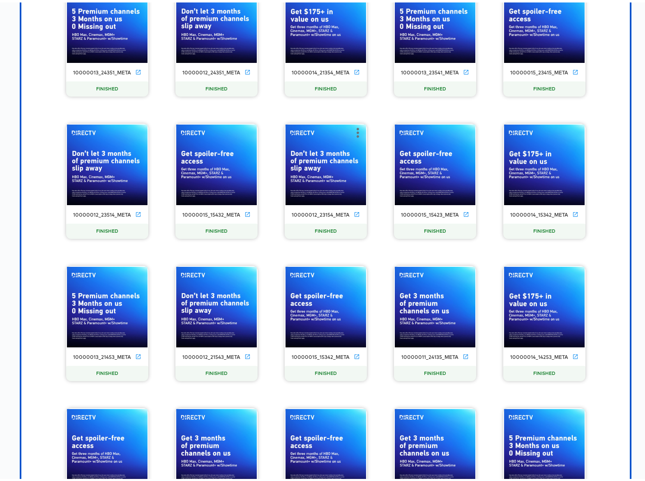
scroll to position [8104, 0]
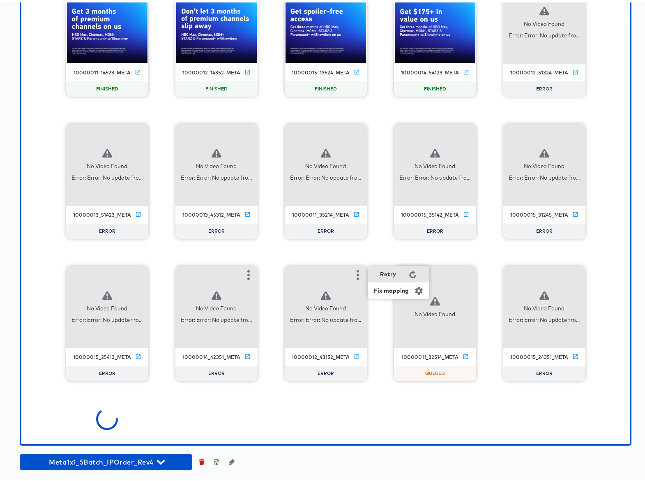
drag, startPoint x: 383, startPoint y: 274, endPoint x: 337, endPoint y: 272, distance: 46.9
click at [383, 274] on div "Retry" at bounding box center [388, 271] width 16 height 7
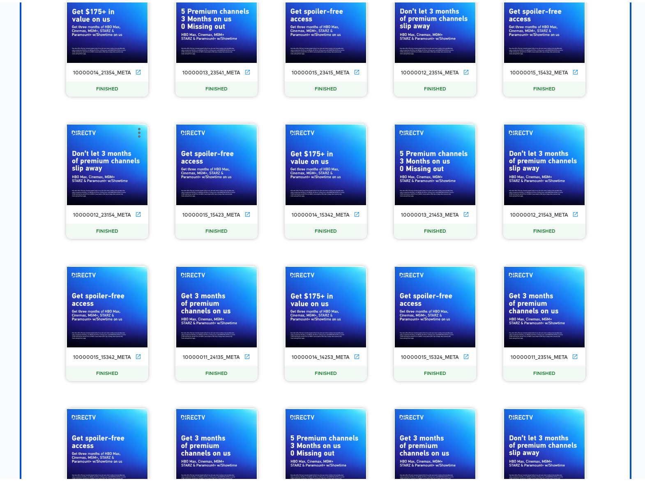
scroll to position [8530, 0]
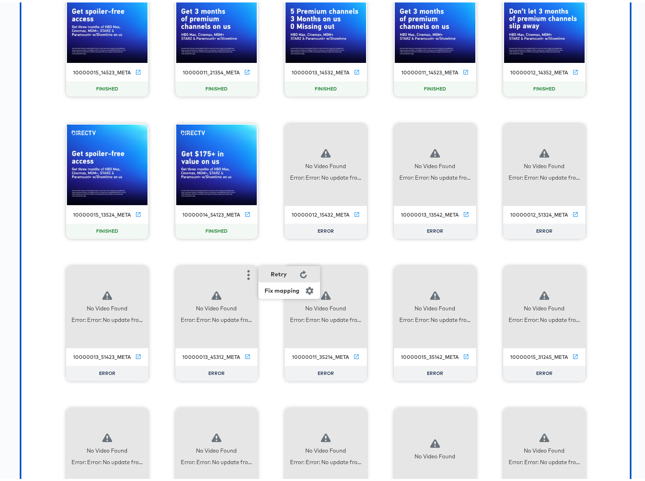
click at [279, 274] on div "Retry" at bounding box center [279, 271] width 16 height 7
click at [138, 272] on icon "button" at bounding box center [139, 273] width 2 height 10
click at [179, 272] on div "Retry" at bounding box center [180, 271] width 62 height 16
click at [136, 416] on icon "button" at bounding box center [139, 415] width 10 height 10
click at [162, 413] on div "Retry" at bounding box center [170, 414] width 16 height 7
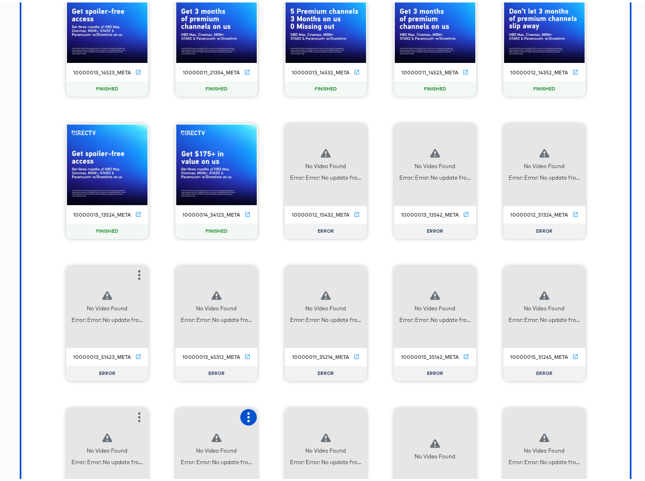
click at [244, 415] on icon "button" at bounding box center [249, 415] width 10 height 10
click at [353, 418] on icon "button" at bounding box center [358, 415] width 10 height 10
click at [462, 416] on icon "button" at bounding box center [467, 415] width 10 height 10
click at [577, 414] on icon "button" at bounding box center [577, 415] width 10 height 10
click at [577, 130] on icon "button" at bounding box center [577, 130] width 10 height 10
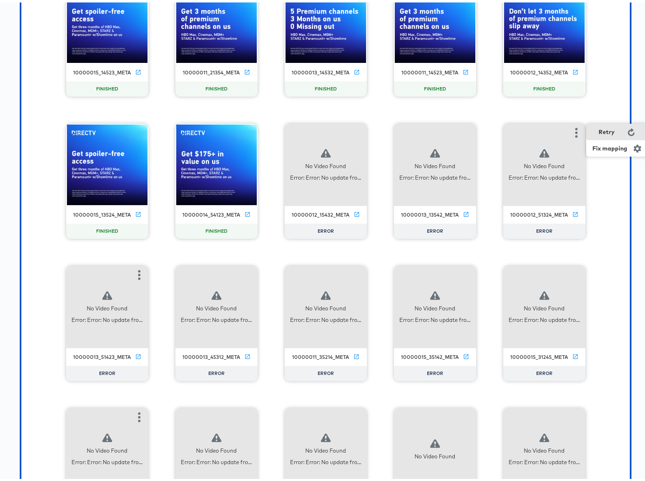
click at [599, 131] on div "Retry" at bounding box center [607, 129] width 16 height 7
click at [465, 132] on icon "button" at bounding box center [467, 130] width 10 height 10
click at [492, 133] on div "Retry" at bounding box center [508, 129] width 62 height 16
click at [356, 132] on icon "button" at bounding box center [358, 130] width 10 height 10
click at [390, 133] on div "Retry" at bounding box center [399, 129] width 62 height 16
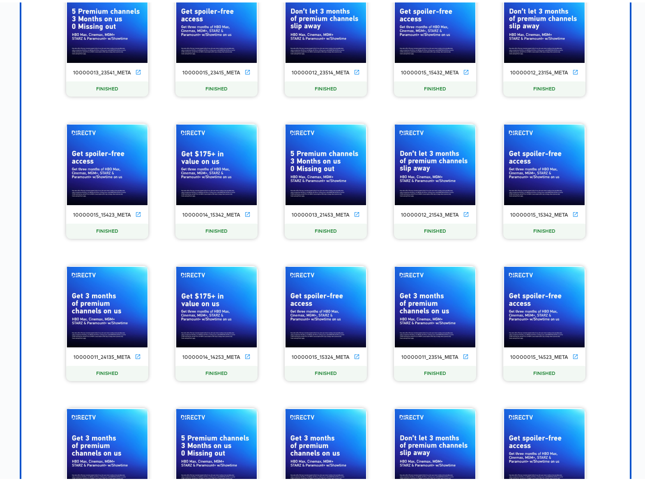
scroll to position [9810, 0]
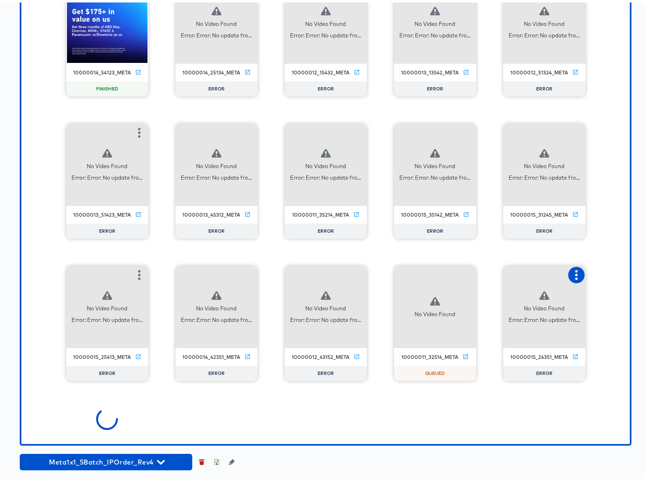
click at [575, 276] on icon "button" at bounding box center [576, 273] width 2 height 10
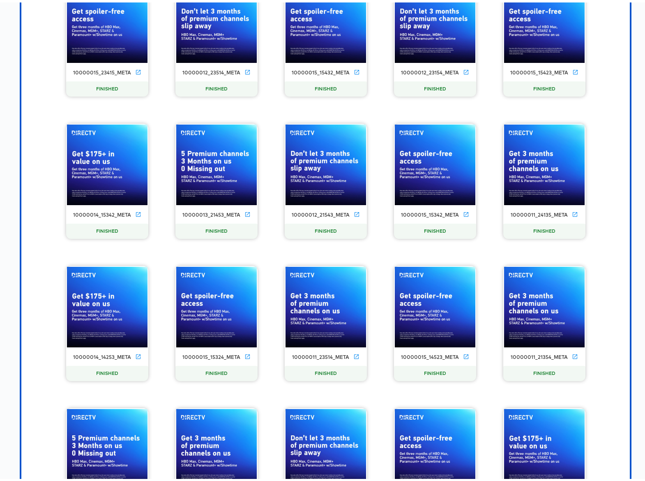
scroll to position [10379, 0]
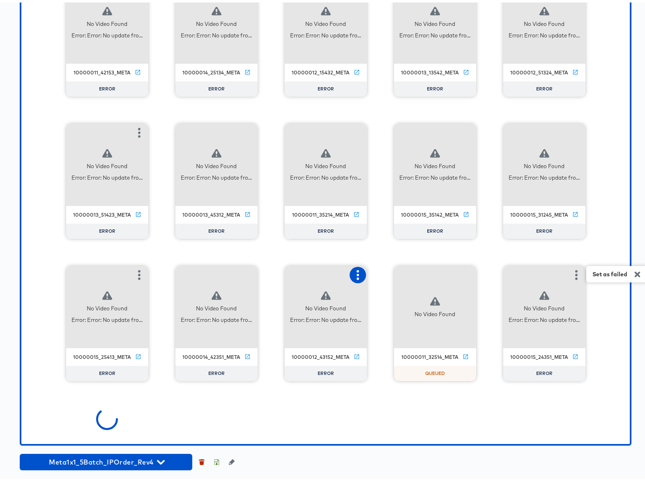
click at [357, 272] on icon "button" at bounding box center [358, 273] width 2 height 10
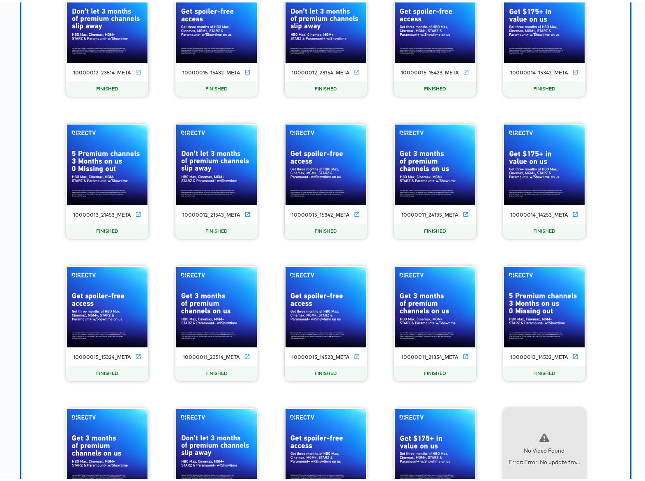
scroll to position [11517, 0]
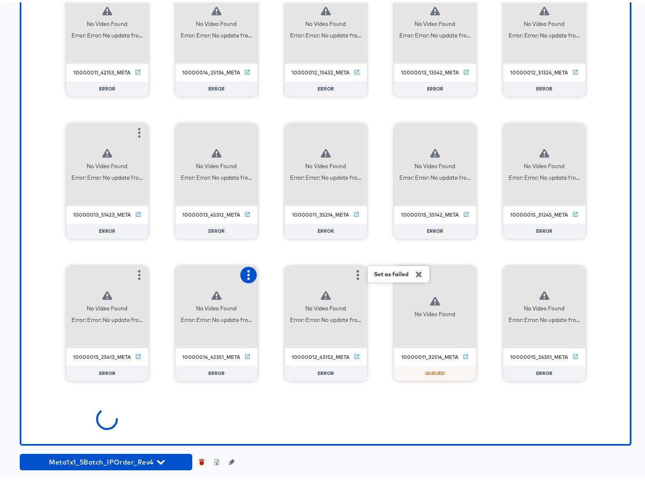
click at [244, 271] on icon "button" at bounding box center [249, 273] width 10 height 10
click at [138, 270] on icon "button" at bounding box center [139, 273] width 2 height 10
click at [137, 127] on icon "button" at bounding box center [139, 130] width 10 height 10
click at [252, 126] on button "button" at bounding box center [248, 130] width 16 height 16
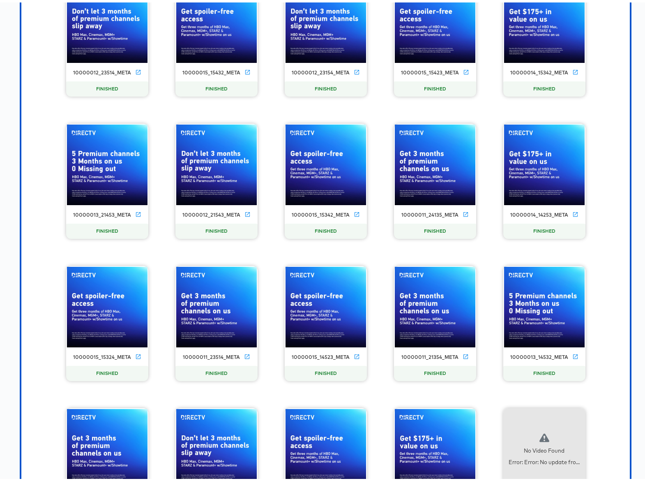
scroll to position [13792, 0]
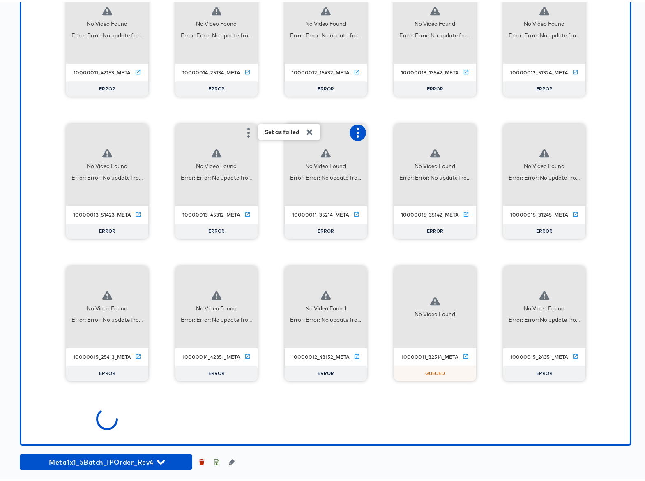
click at [357, 130] on icon "button" at bounding box center [358, 130] width 2 height 10
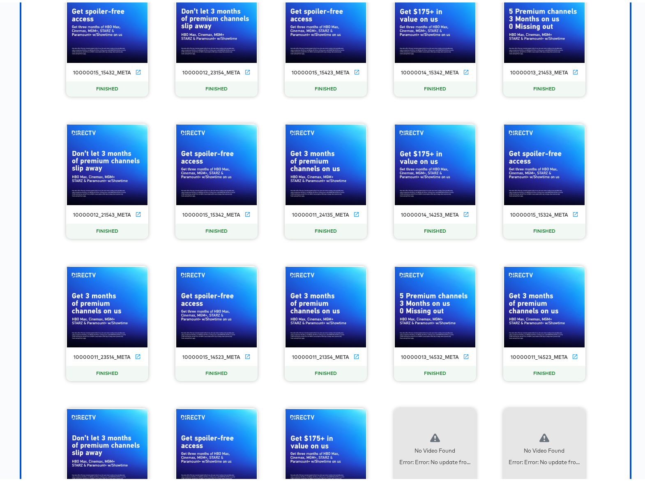
scroll to position [14361, 0]
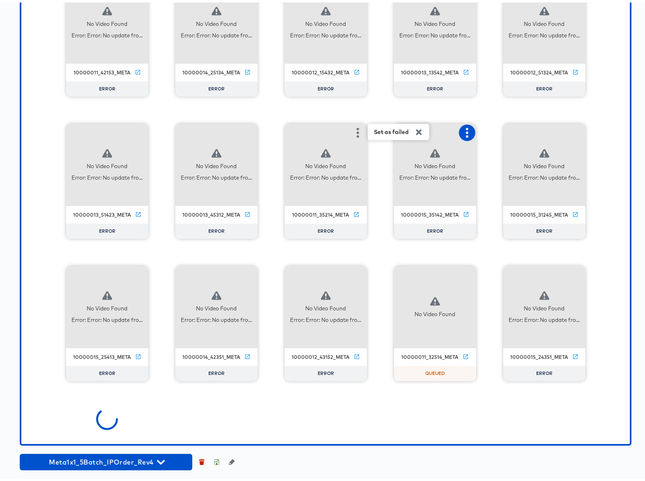
click at [462, 127] on icon "button" at bounding box center [467, 130] width 10 height 10
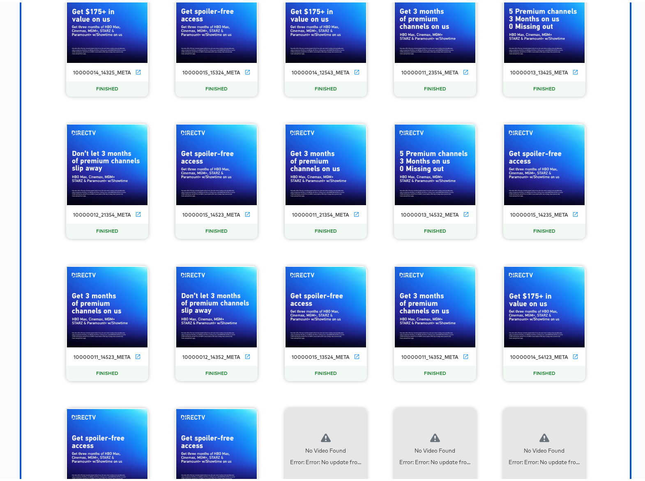
scroll to position [15499, 0]
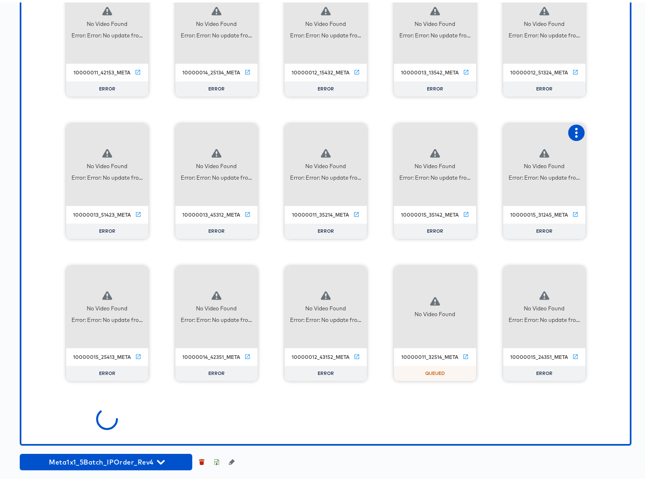
click at [575, 128] on icon "button" at bounding box center [577, 130] width 10 height 10
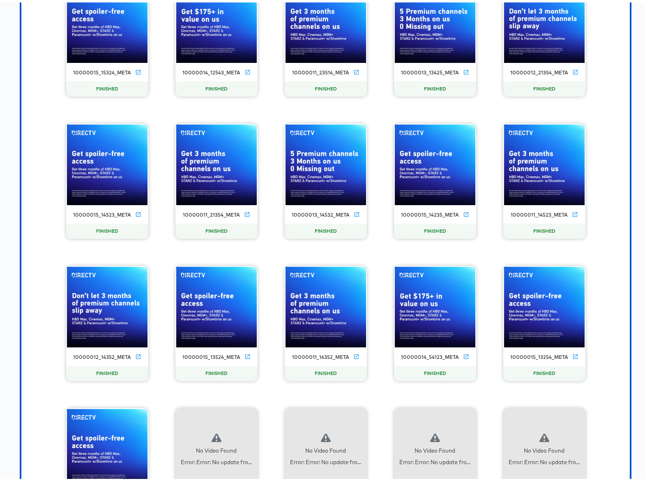
scroll to position [15694, 0]
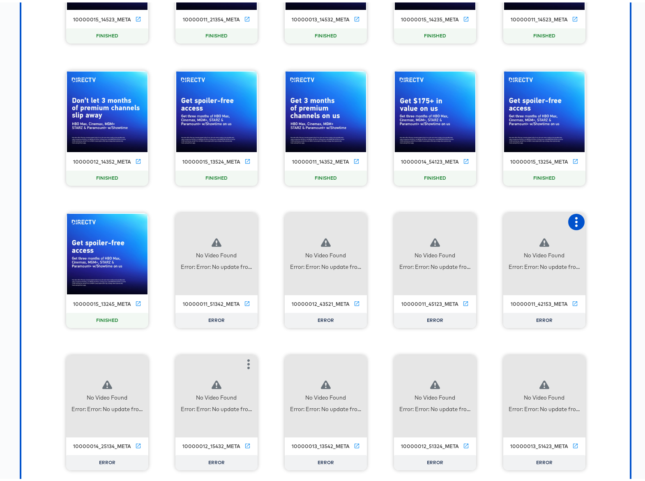
click at [575, 219] on icon "button" at bounding box center [576, 220] width 2 height 10
drag, startPoint x: 616, startPoint y: 220, endPoint x: 556, endPoint y: 218, distance: 59.6
click at [615, 220] on div "Retry" at bounding box center [618, 218] width 62 height 16
click at [459, 217] on button "button" at bounding box center [467, 219] width 16 height 16
drag, startPoint x: 508, startPoint y: 221, endPoint x: 446, endPoint y: 216, distance: 62.3
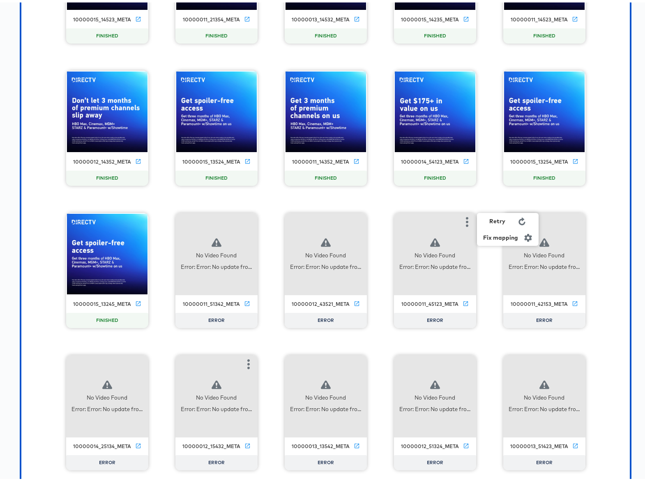
click at [507, 221] on div "Retry" at bounding box center [508, 218] width 62 height 16
click at [353, 217] on icon "button" at bounding box center [358, 220] width 10 height 10
drag, startPoint x: 407, startPoint y: 219, endPoint x: 361, endPoint y: 217, distance: 46.1
click at [409, 219] on icon at bounding box center [412, 219] width 7 height 8
click at [244, 219] on icon "button" at bounding box center [249, 220] width 10 height 10
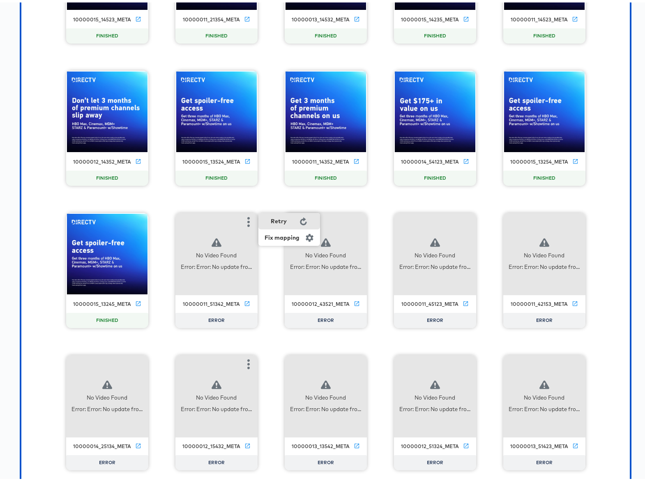
click at [291, 221] on div "Retry" at bounding box center [290, 218] width 62 height 16
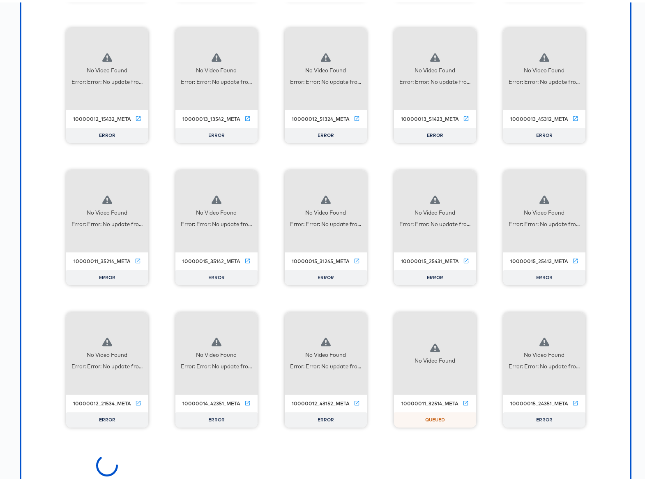
scroll to position [16636, 0]
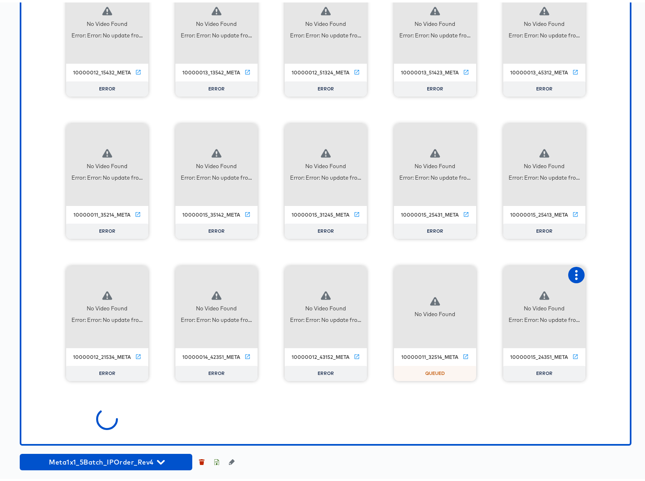
click at [573, 275] on icon "button" at bounding box center [577, 273] width 10 height 10
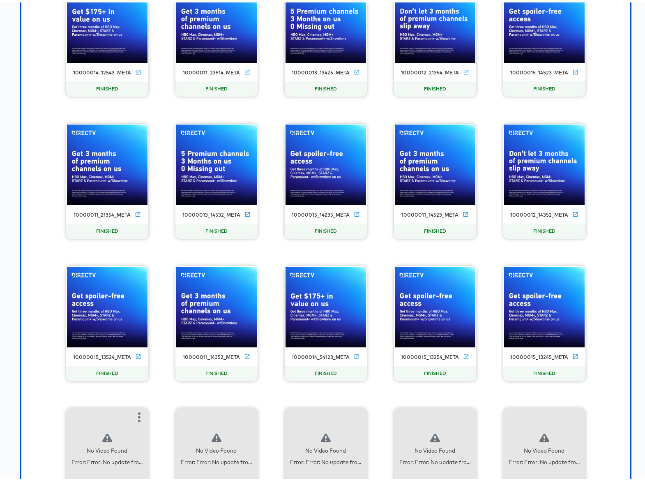
scroll to position [17205, 0]
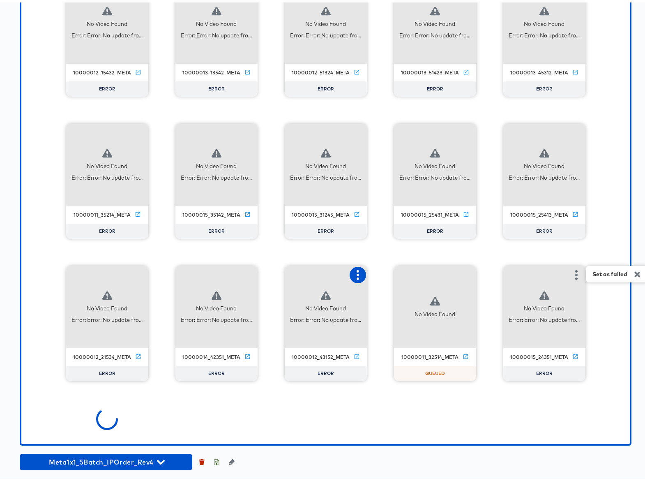
click at [357, 272] on icon "button" at bounding box center [358, 273] width 2 height 10
click at [244, 272] on icon "button" at bounding box center [249, 273] width 10 height 10
click at [134, 270] on icon "button" at bounding box center [139, 273] width 10 height 10
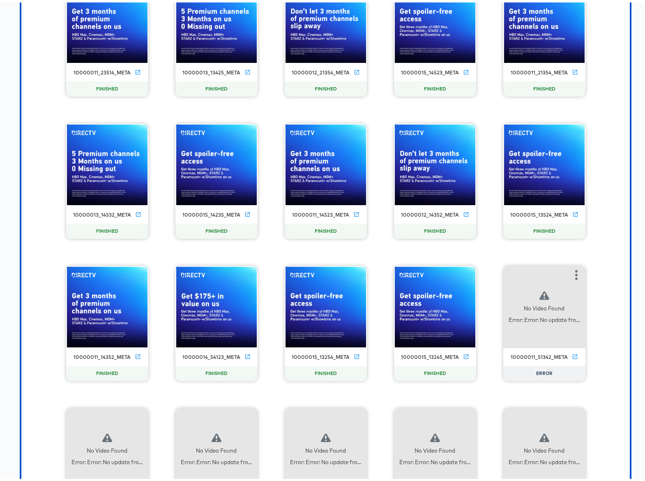
scroll to position [17719, 0]
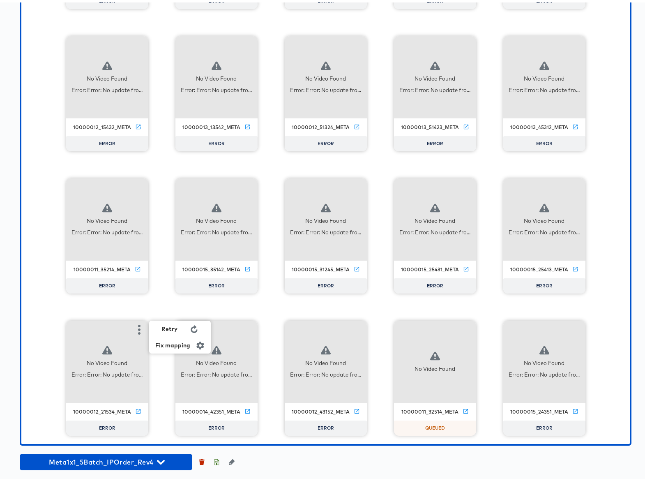
click at [188, 330] on div "Retry" at bounding box center [180, 326] width 62 height 16
click at [131, 184] on button "button" at bounding box center [139, 185] width 16 height 16
click at [244, 183] on icon "button" at bounding box center [249, 185] width 10 height 10
click at [357, 185] on icon "button" at bounding box center [358, 185] width 2 height 10
click at [459, 183] on button "button" at bounding box center [467, 185] width 16 height 16
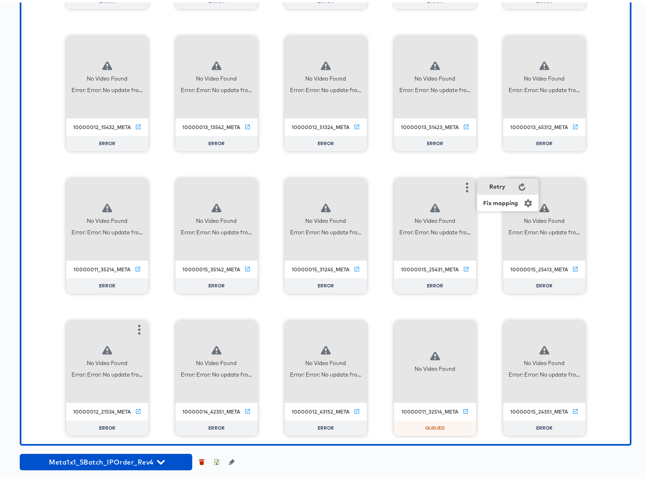
click at [494, 185] on div "Retry" at bounding box center [498, 184] width 16 height 7
click at [575, 184] on icon "button" at bounding box center [577, 185] width 10 height 10
click at [575, 39] on icon "button" at bounding box center [576, 43] width 2 height 10
click at [467, 41] on icon "button" at bounding box center [467, 43] width 10 height 10
click at [357, 42] on icon "button" at bounding box center [358, 43] width 10 height 10
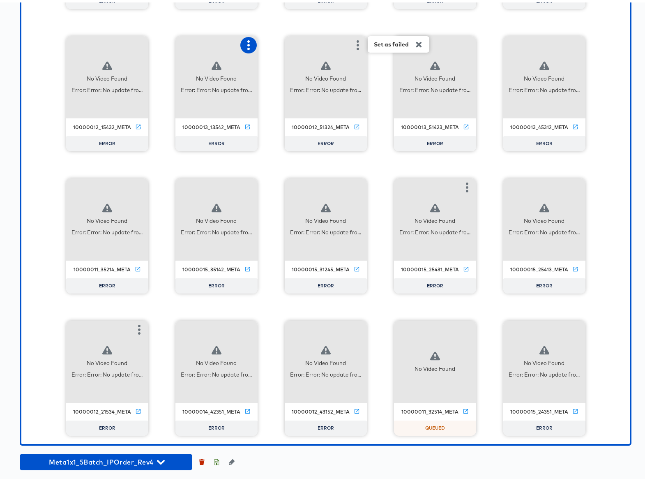
click at [247, 42] on icon "button" at bounding box center [249, 43] width 10 height 10
click at [135, 41] on icon "button" at bounding box center [139, 43] width 10 height 10
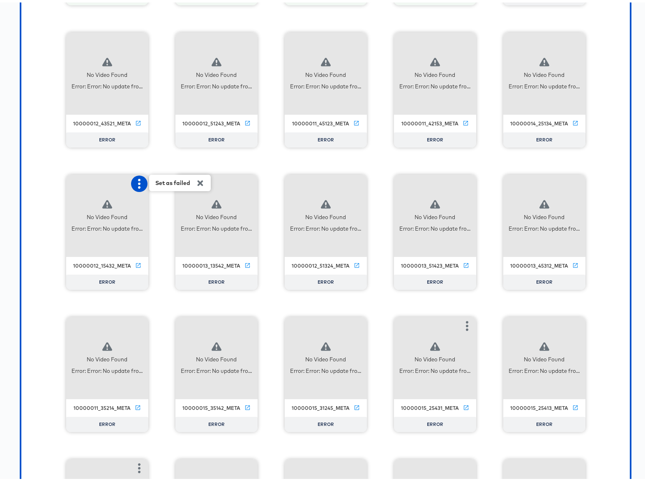
scroll to position [17446, 0]
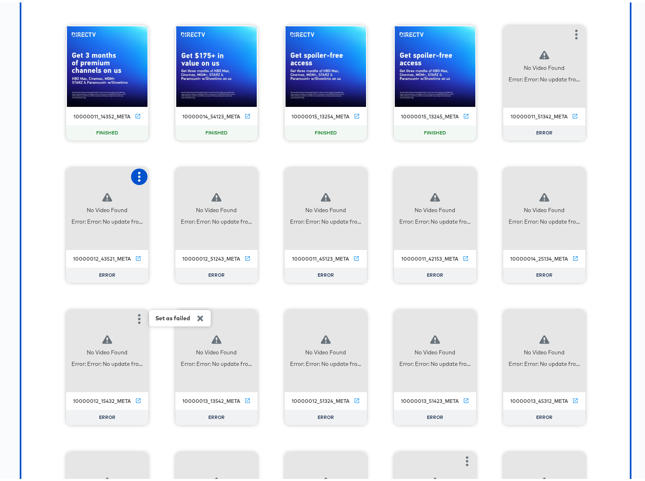
click at [135, 177] on icon "button" at bounding box center [139, 174] width 10 height 10
click at [244, 173] on icon "button" at bounding box center [249, 174] width 10 height 10
click at [281, 173] on div "Retry" at bounding box center [279, 173] width 16 height 7
click at [356, 173] on icon "button" at bounding box center [358, 174] width 10 height 10
click at [466, 174] on icon "button" at bounding box center [467, 174] width 2 height 10
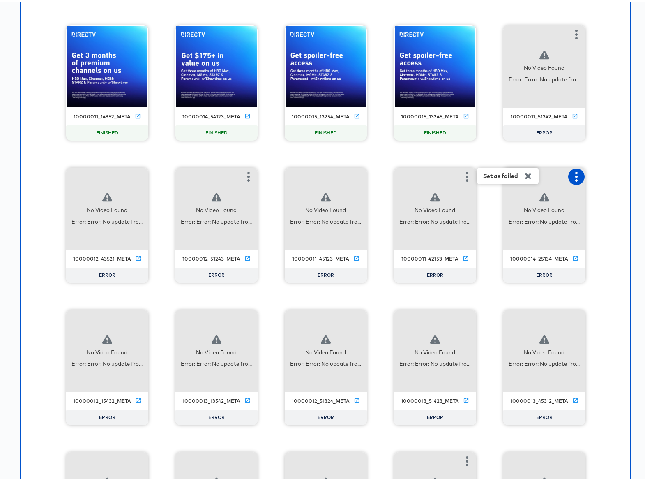
click at [573, 173] on icon "button" at bounding box center [577, 174] width 10 height 10
click at [601, 173] on div "Retry" at bounding box center [607, 173] width 16 height 7
click at [575, 31] on icon "button" at bounding box center [576, 32] width 2 height 10
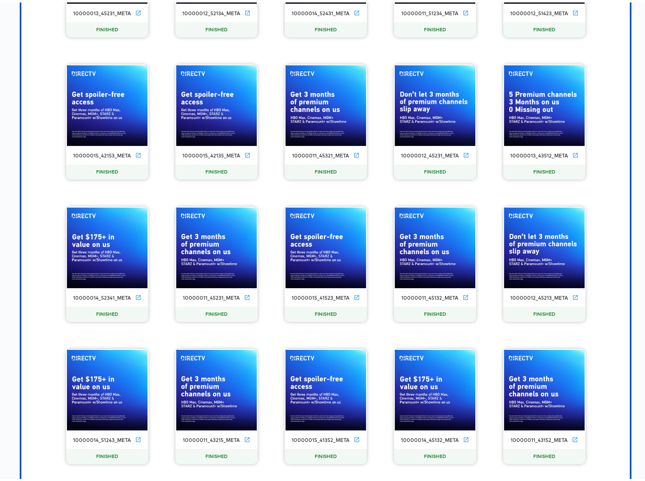
scroll to position [0, 0]
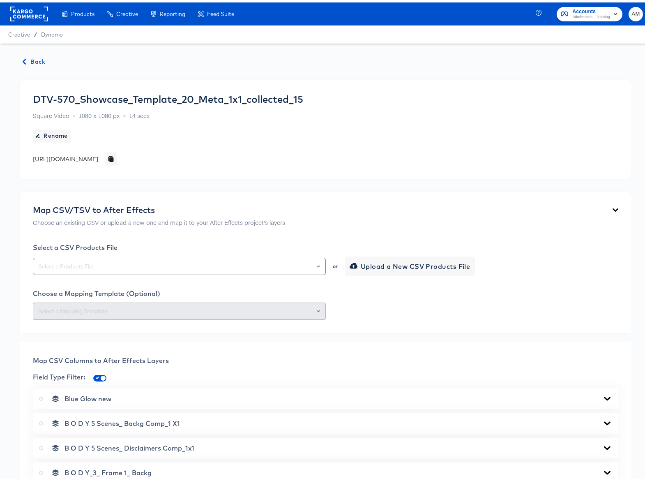
click at [27, 58] on icon "button" at bounding box center [24, 59] width 6 height 6
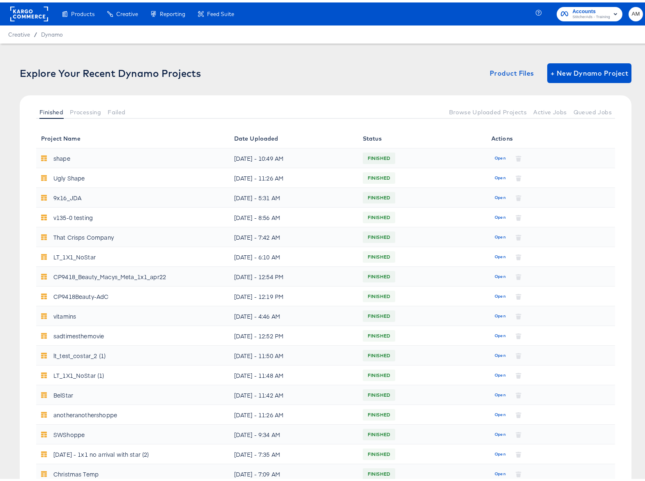
click at [35, 61] on div "Explore Your Recent Dynamo Projects Product Files + New Dynamo Project" at bounding box center [326, 71] width 612 height 20
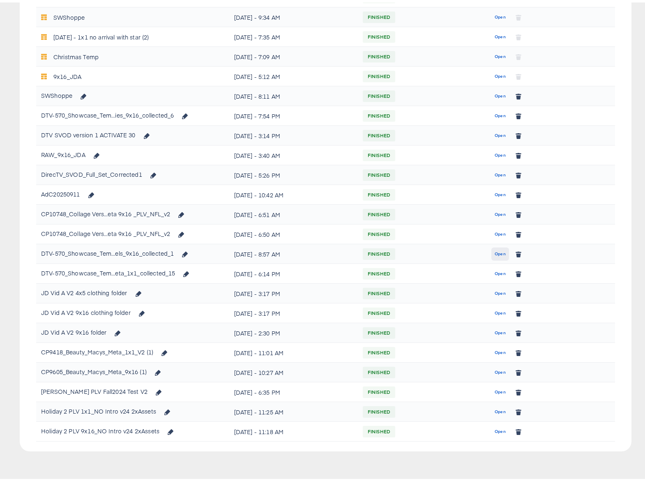
click at [500, 252] on span "Open" at bounding box center [500, 251] width 11 height 7
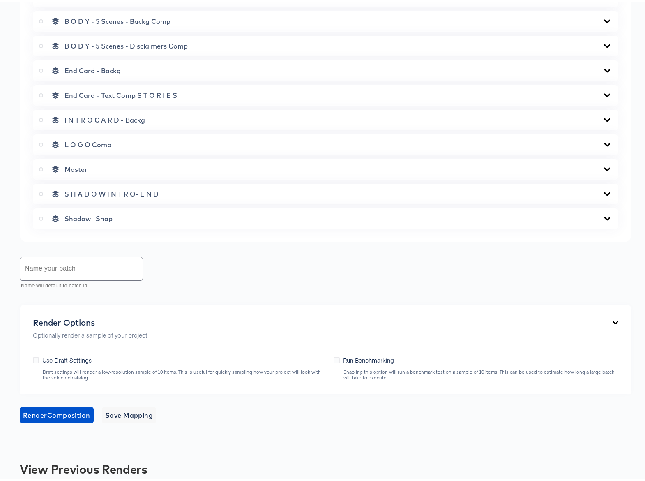
scroll to position [587, 0]
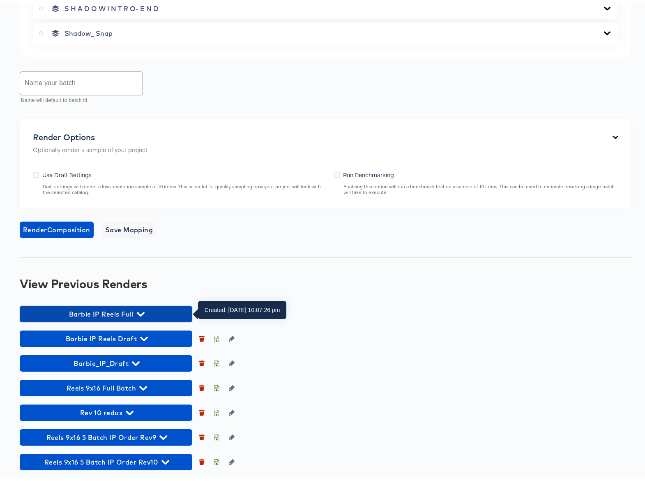
click at [142, 311] on icon "button" at bounding box center [141, 311] width 8 height 5
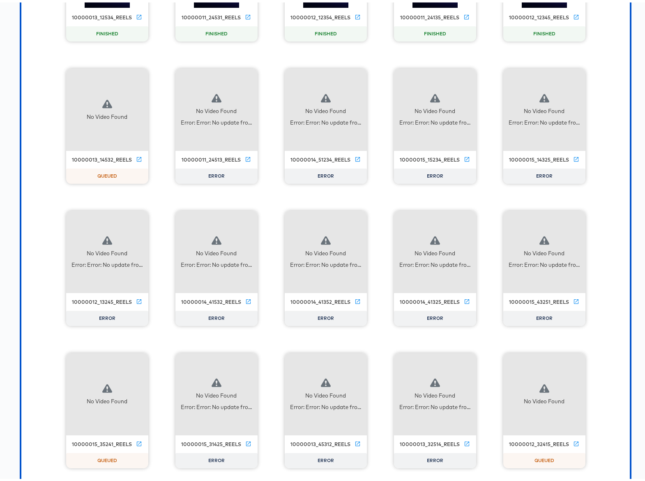
scroll to position [4027, 0]
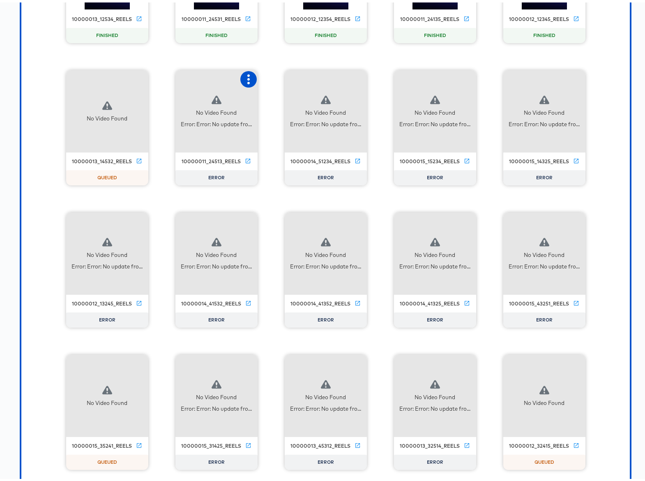
click at [244, 80] on icon "button" at bounding box center [249, 77] width 10 height 10
click at [284, 81] on div "Retry" at bounding box center [290, 76] width 62 height 16
click at [357, 76] on icon "button" at bounding box center [358, 77] width 2 height 10
click at [381, 76] on div "Retry" at bounding box center [388, 76] width 16 height 7
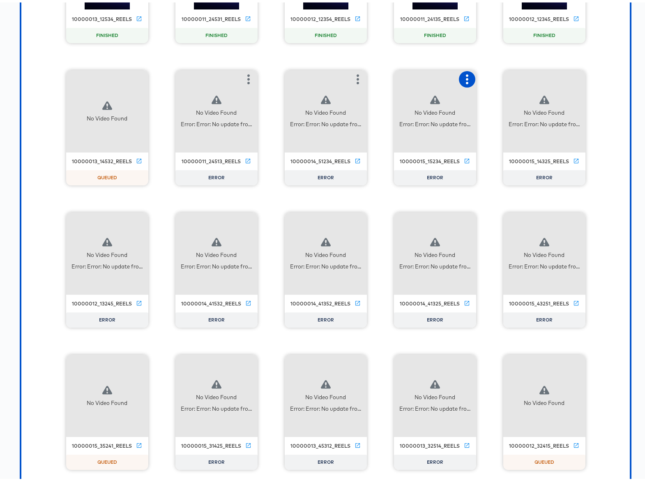
click at [467, 74] on icon "button" at bounding box center [467, 77] width 10 height 10
click at [496, 76] on div "Retry" at bounding box center [498, 76] width 16 height 7
click at [574, 74] on icon "button" at bounding box center [577, 77] width 10 height 10
click at [603, 76] on div "Retry" at bounding box center [607, 76] width 16 height 7
click at [575, 219] on icon "button" at bounding box center [577, 219] width 10 height 10
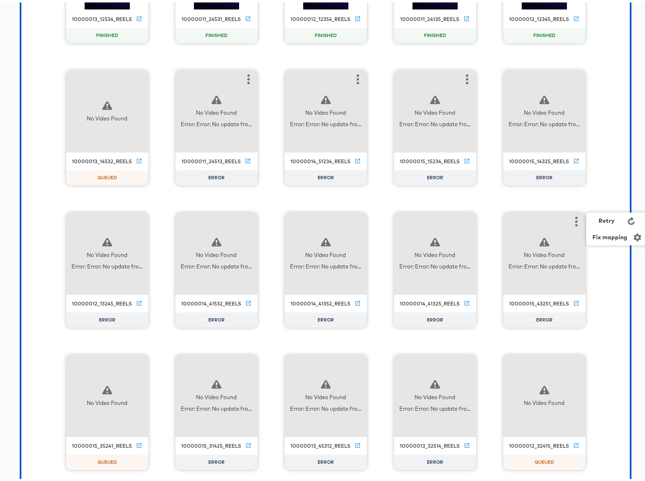
click at [603, 218] on div "Retry" at bounding box center [607, 218] width 16 height 7
click at [459, 219] on button "button" at bounding box center [467, 219] width 16 height 16
click at [501, 219] on div "Retry" at bounding box center [498, 218] width 16 height 7
drag, startPoint x: 363, startPoint y: 222, endPoint x: 358, endPoint y: 221, distance: 5.0
click at [357, 221] on icon "button" at bounding box center [358, 219] width 10 height 10
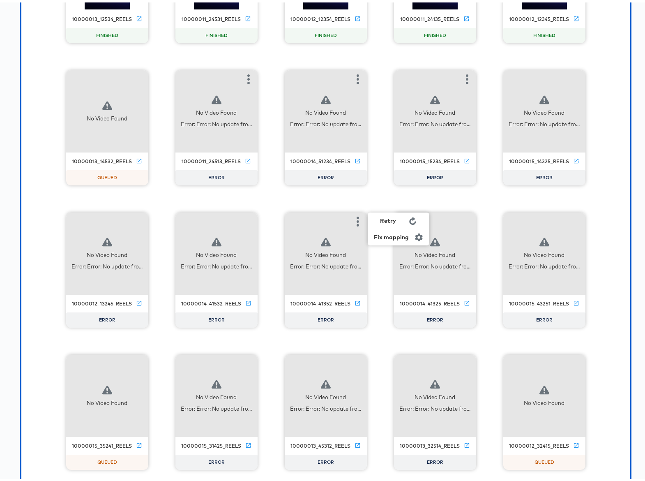
drag, startPoint x: 394, startPoint y: 220, endPoint x: 341, endPoint y: 219, distance: 52.6
click at [393, 220] on div "Retry" at bounding box center [399, 218] width 62 height 16
click at [247, 220] on icon "button" at bounding box center [248, 219] width 2 height 10
drag, startPoint x: 288, startPoint y: 217, endPoint x: 234, endPoint y: 219, distance: 54.3
click at [288, 217] on div "Retry" at bounding box center [290, 218] width 62 height 16
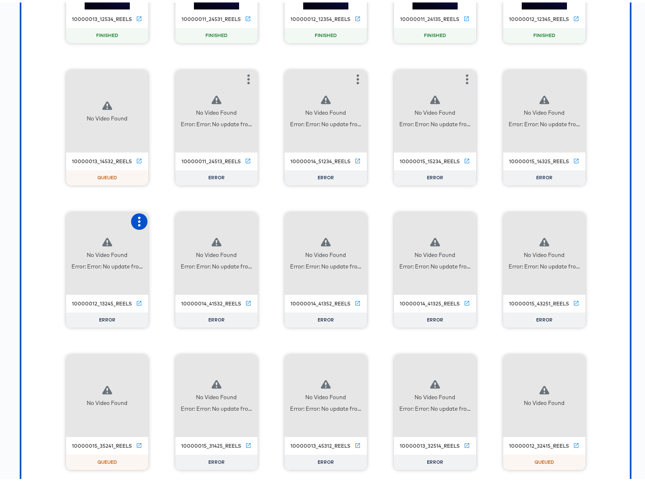
click at [134, 219] on icon "button" at bounding box center [139, 219] width 10 height 10
click at [178, 216] on div "Retry" at bounding box center [180, 218] width 62 height 16
click at [139, 364] on icon "button" at bounding box center [139, 361] width 10 height 10
click at [249, 360] on icon "button" at bounding box center [249, 361] width 10 height 10
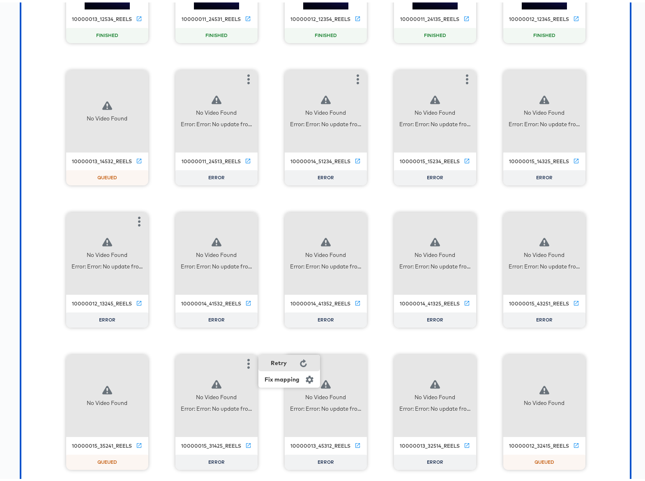
click at [271, 360] on div "Retry" at bounding box center [279, 360] width 16 height 7
click at [353, 360] on icon "button" at bounding box center [358, 361] width 10 height 10
click at [386, 361] on div "Retry" at bounding box center [388, 360] width 16 height 7
click at [466, 360] on icon "button" at bounding box center [467, 361] width 2 height 10
click at [490, 362] on div "Retry" at bounding box center [498, 360] width 16 height 7
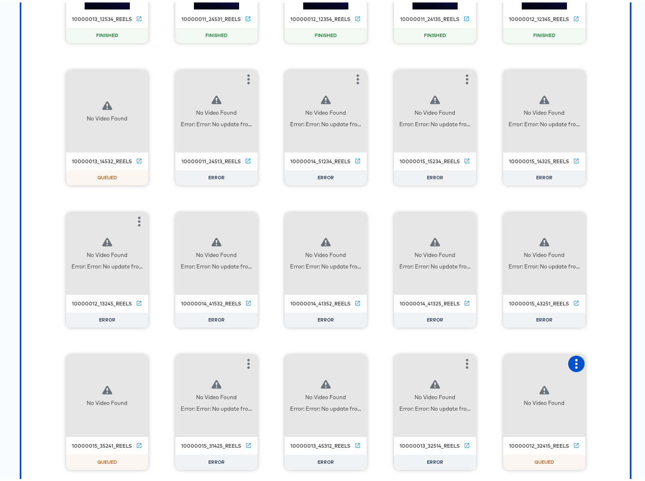
click at [575, 361] on icon "button" at bounding box center [576, 361] width 2 height 10
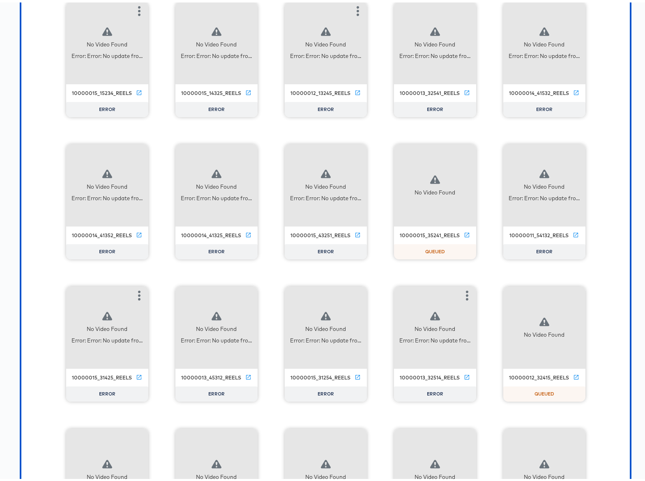
scroll to position [15899, 0]
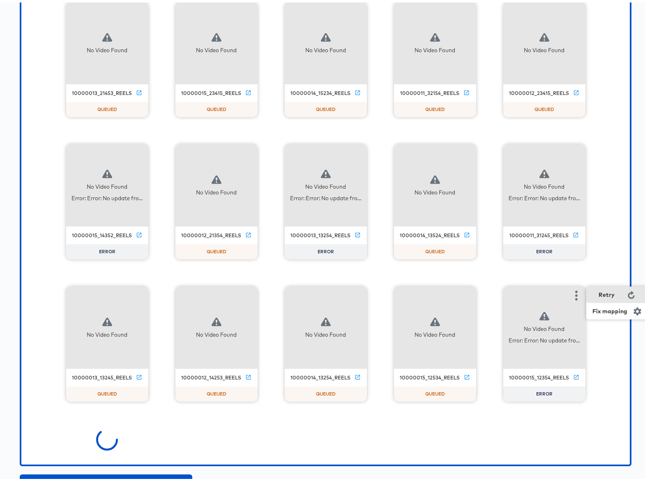
click at [607, 293] on div "Retry" at bounding box center [607, 292] width 16 height 7
click at [572, 152] on icon "button" at bounding box center [577, 151] width 10 height 10
click at [604, 151] on div "Retry" at bounding box center [607, 150] width 16 height 7
click at [353, 148] on icon "button" at bounding box center [358, 151] width 10 height 10
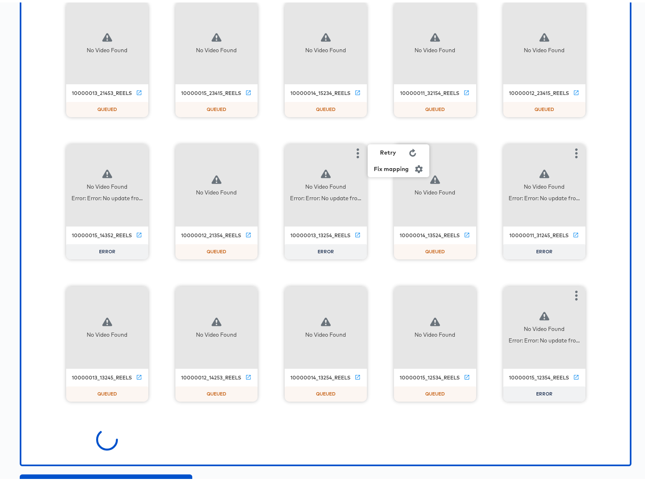
click at [405, 150] on div "Retry" at bounding box center [399, 150] width 62 height 16
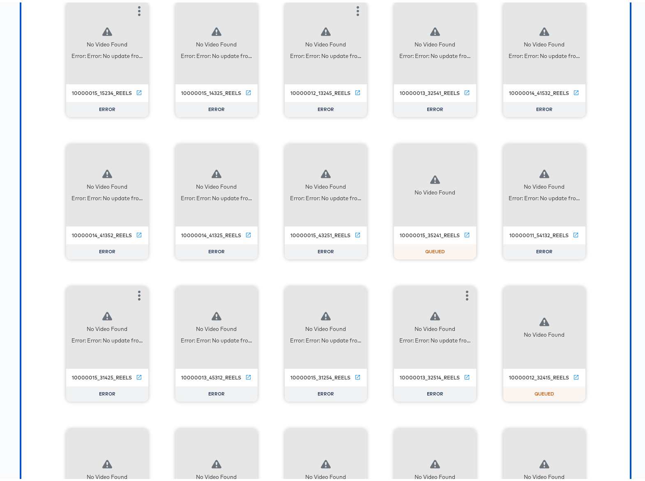
scroll to position [17037, 0]
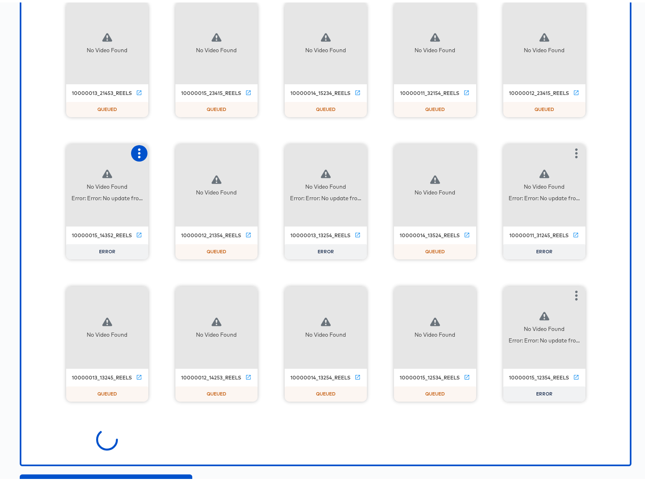
click at [138, 151] on icon "button" at bounding box center [139, 151] width 10 height 10
click at [196, 153] on div "Retry" at bounding box center [180, 150] width 62 height 16
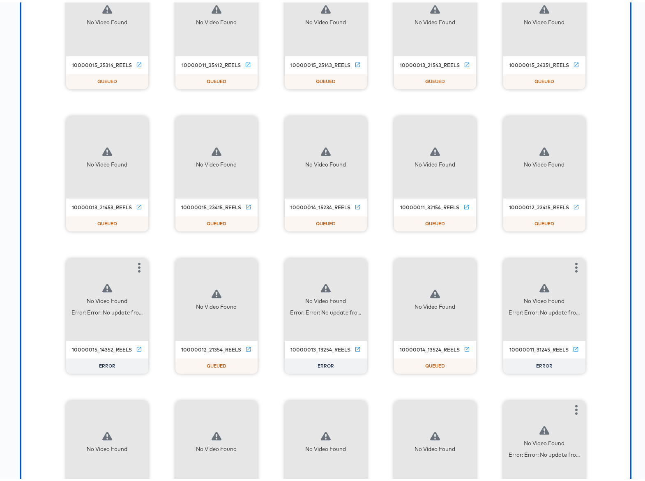
scroll to position [17695, 0]
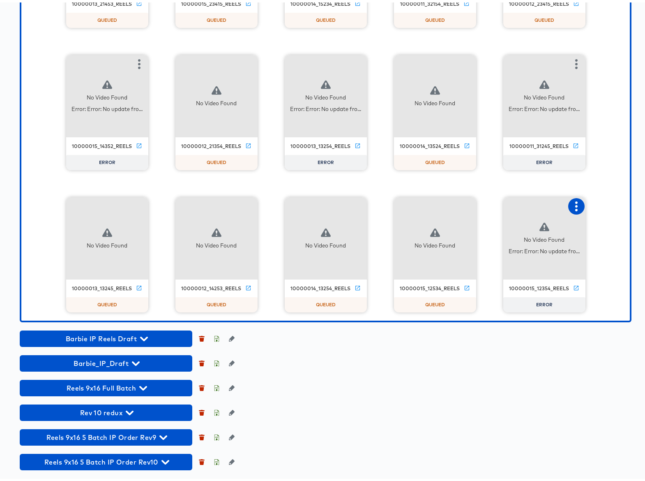
click at [575, 204] on icon "button" at bounding box center [577, 204] width 10 height 10
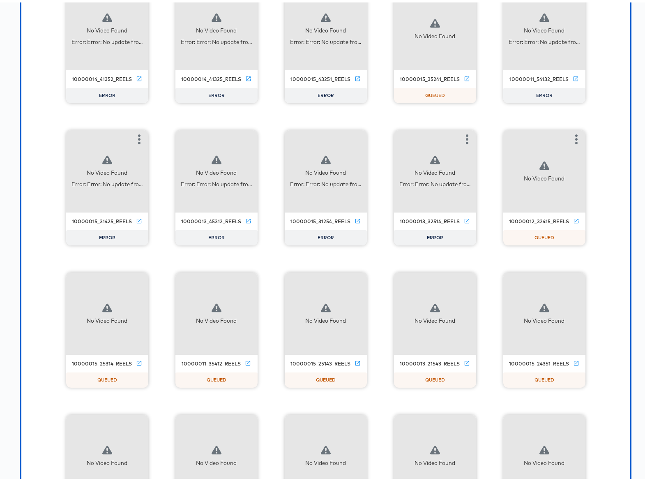
scroll to position [17193, 0]
click at [463, 136] on icon "button" at bounding box center [467, 137] width 10 height 10
click at [357, 132] on icon "button" at bounding box center [358, 137] width 2 height 10
click at [403, 136] on div "Retry" at bounding box center [399, 136] width 62 height 16
click at [240, 134] on button "button" at bounding box center [248, 137] width 16 height 16
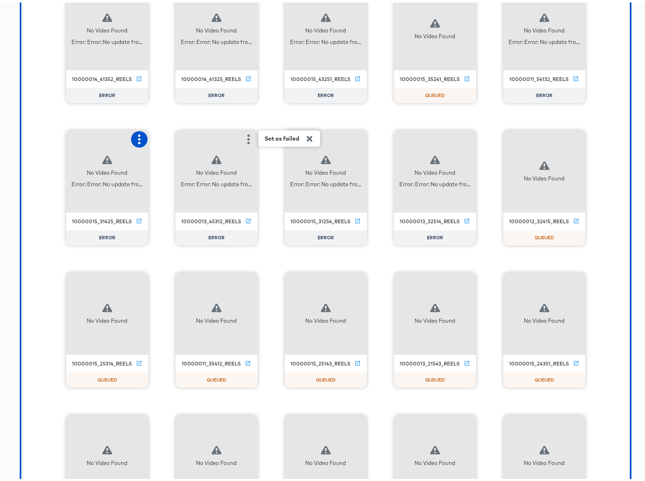
click at [136, 135] on icon "button" at bounding box center [139, 137] width 10 height 10
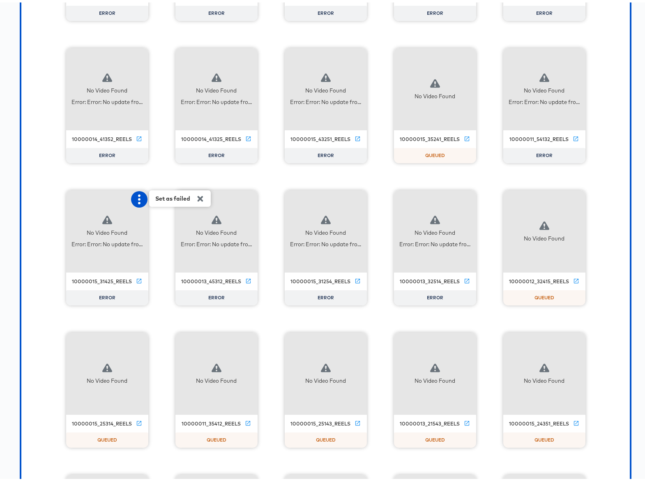
scroll to position [17118, 0]
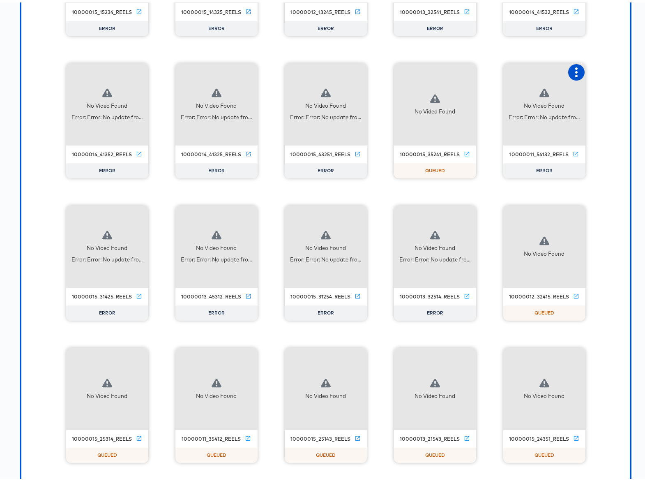
click at [573, 67] on icon "button" at bounding box center [577, 70] width 10 height 10
click at [610, 69] on div "Retry" at bounding box center [607, 69] width 16 height 7
click at [353, 70] on icon "button" at bounding box center [358, 70] width 10 height 10
click at [244, 70] on icon "button" at bounding box center [249, 70] width 10 height 10
click at [134, 68] on icon "button" at bounding box center [139, 70] width 10 height 10
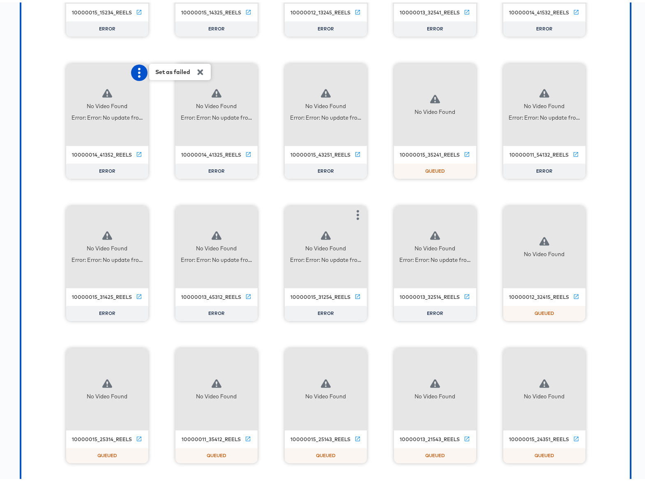
scroll to position [16855, 0]
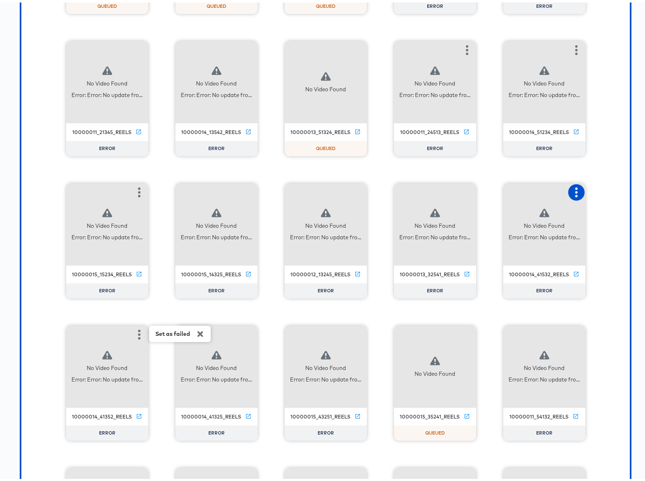
click at [572, 191] on icon "button" at bounding box center [577, 190] width 10 height 10
click at [466, 190] on icon "button" at bounding box center [467, 190] width 2 height 10
drag, startPoint x: 503, startPoint y: 192, endPoint x: 480, endPoint y: 191, distance: 23.0
click at [502, 192] on div "Retry" at bounding box center [508, 189] width 62 height 16
click at [353, 188] on icon "button" at bounding box center [358, 190] width 10 height 10
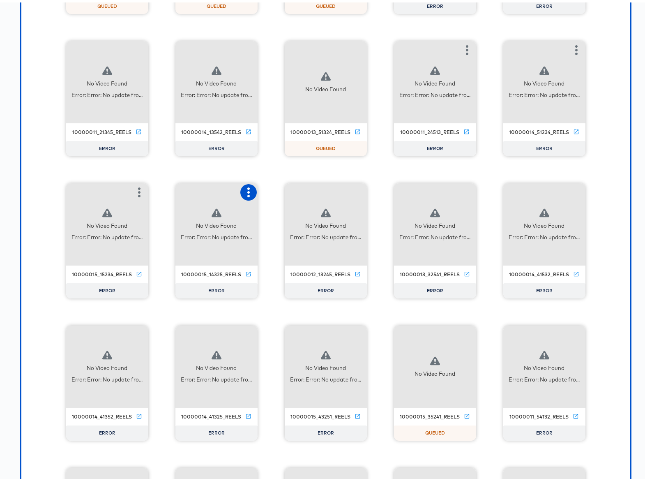
click at [244, 188] on icon "button" at bounding box center [249, 190] width 10 height 10
click at [138, 185] on icon "button" at bounding box center [139, 190] width 2 height 10
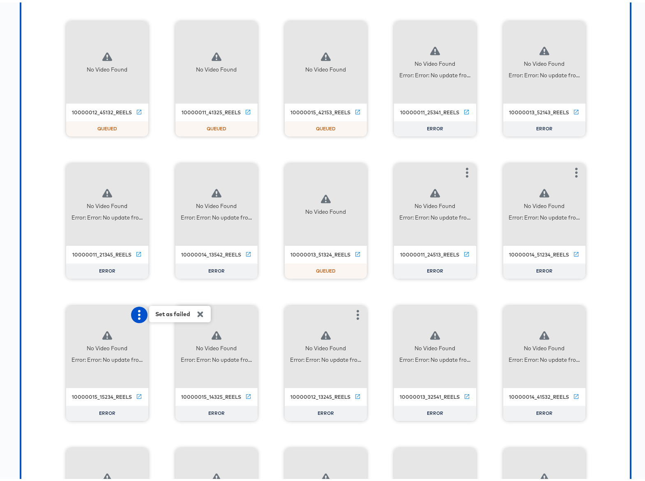
scroll to position [16731, 0]
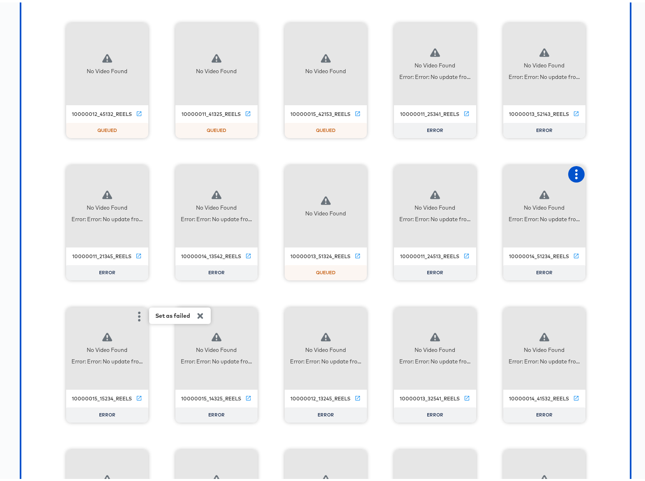
click at [575, 171] on icon "button" at bounding box center [576, 172] width 2 height 10
click at [462, 172] on icon "button" at bounding box center [467, 172] width 10 height 10
click at [247, 171] on icon "button" at bounding box center [248, 172] width 2 height 10
click at [285, 171] on div "Retry" at bounding box center [290, 171] width 62 height 16
click at [139, 166] on button "button" at bounding box center [139, 172] width 16 height 16
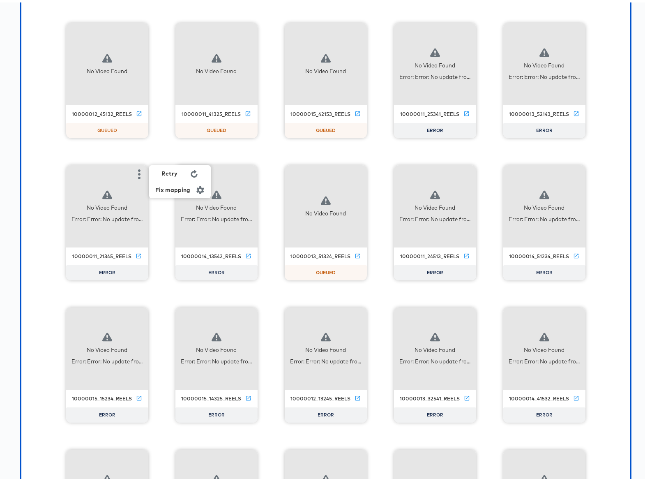
click at [164, 169] on div "Retry" at bounding box center [170, 171] width 16 height 7
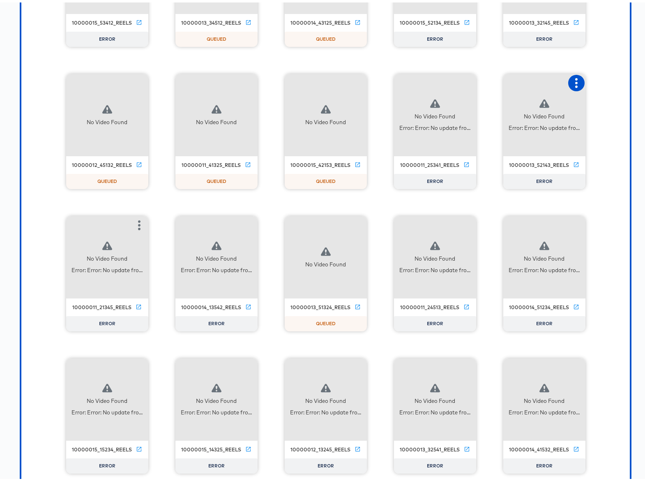
click at [570, 73] on button "button" at bounding box center [576, 80] width 16 height 16
click at [602, 81] on div "Retry" at bounding box center [607, 79] width 16 height 7
click at [463, 83] on icon "button" at bounding box center [467, 81] width 10 height 10
click at [492, 83] on div "Retry" at bounding box center [508, 80] width 62 height 16
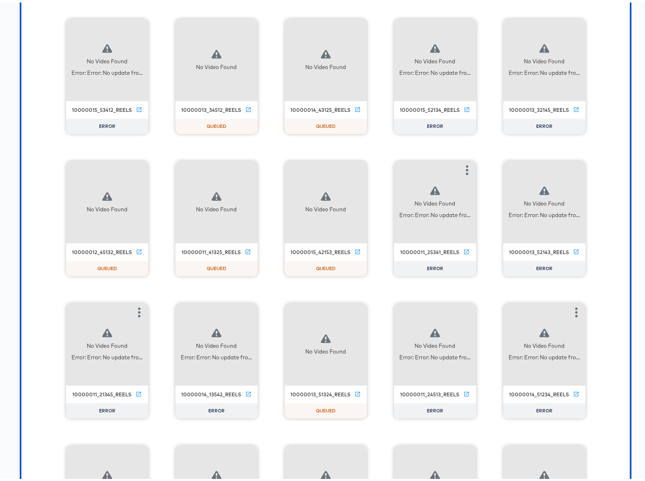
scroll to position [16562, 0]
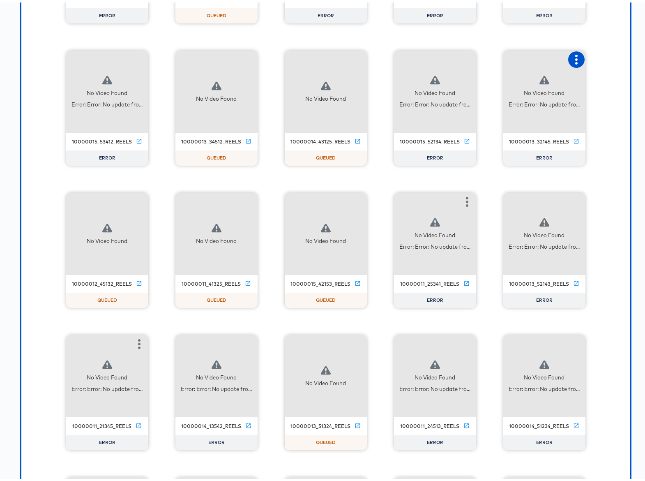
click at [575, 58] on icon "button" at bounding box center [577, 57] width 10 height 10
drag, startPoint x: 600, startPoint y: 57, endPoint x: 559, endPoint y: 58, distance: 41.5
click at [600, 57] on div "Retry" at bounding box center [607, 56] width 16 height 7
click at [467, 56] on icon "button" at bounding box center [467, 57] width 10 height 10
click at [485, 58] on div "Retry" at bounding box center [508, 56] width 62 height 16
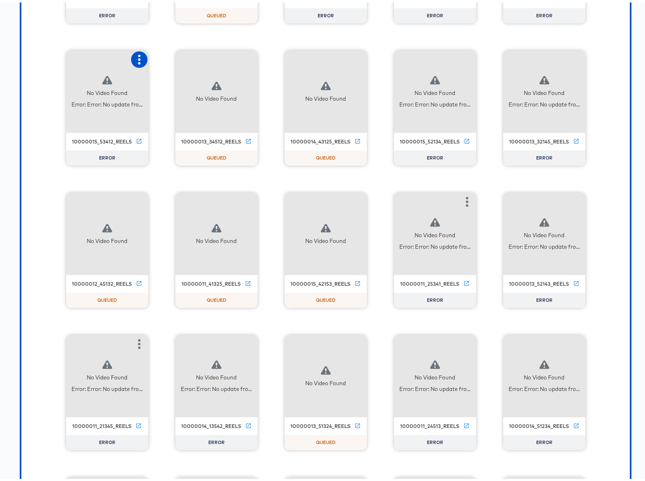
click at [134, 58] on icon "button" at bounding box center [139, 57] width 10 height 10
click at [161, 61] on div "Retry" at bounding box center [180, 56] width 62 height 16
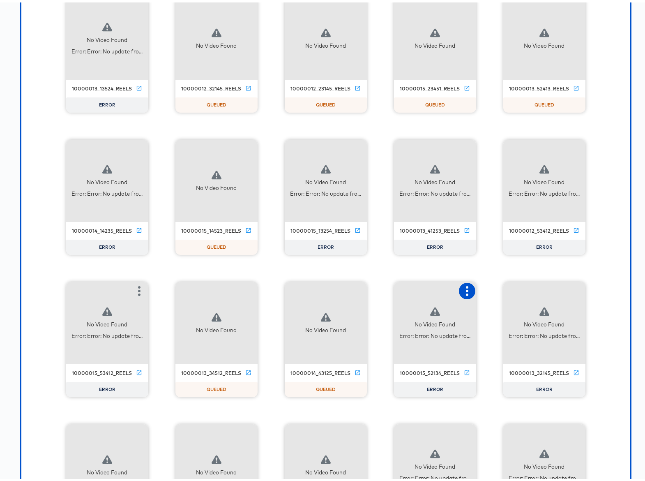
scroll to position [16328, 0]
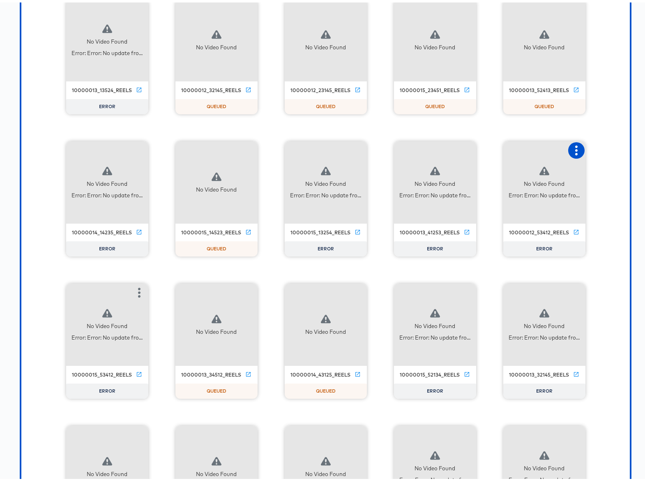
click at [572, 145] on icon "button" at bounding box center [577, 148] width 10 height 10
drag, startPoint x: 595, startPoint y: 148, endPoint x: 557, endPoint y: 148, distance: 37.4
click at [595, 147] on div "Retry" at bounding box center [618, 147] width 62 height 16
click at [466, 147] on icon "button" at bounding box center [467, 148] width 2 height 10
click at [499, 148] on div "Retry" at bounding box center [498, 147] width 16 height 7
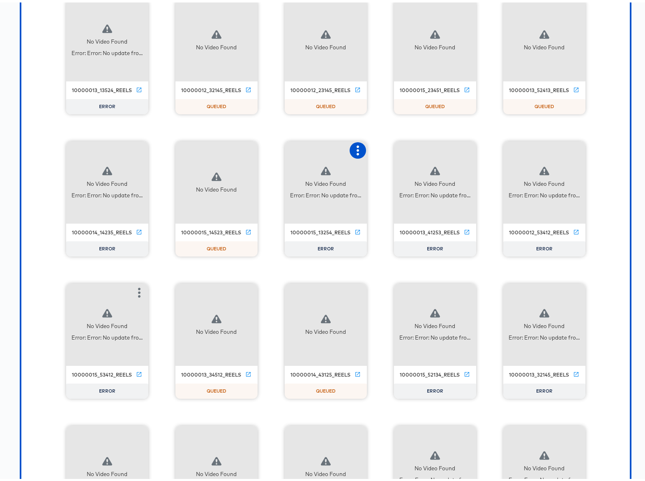
click at [356, 147] on icon "button" at bounding box center [358, 148] width 10 height 10
click at [391, 147] on div "Retry" at bounding box center [388, 147] width 16 height 7
click at [134, 148] on icon "button" at bounding box center [139, 148] width 10 height 10
click at [176, 148] on div "Retry" at bounding box center [180, 147] width 62 height 16
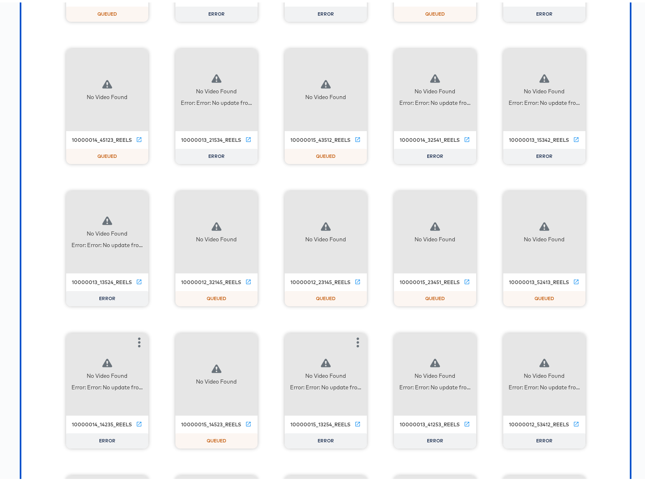
scroll to position [16082, 0]
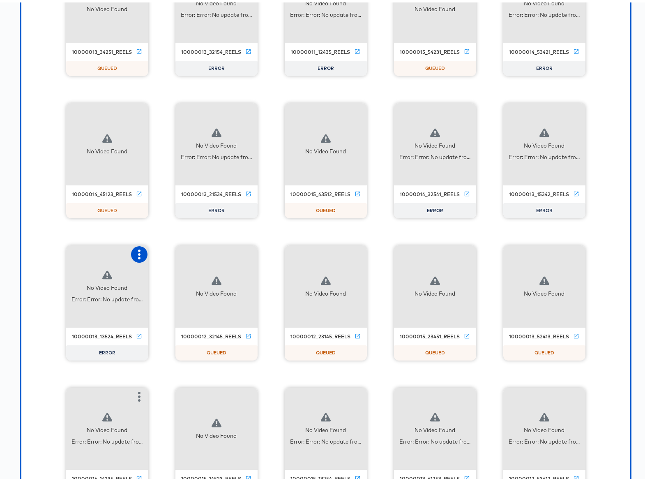
click at [134, 252] on icon "button" at bounding box center [139, 252] width 10 height 10
click at [162, 252] on div "Retry" at bounding box center [170, 251] width 16 height 7
click at [572, 111] on icon "button" at bounding box center [577, 110] width 10 height 10
click at [601, 107] on div "Retry" at bounding box center [607, 109] width 16 height 7
click at [462, 110] on icon "button" at bounding box center [467, 110] width 10 height 10
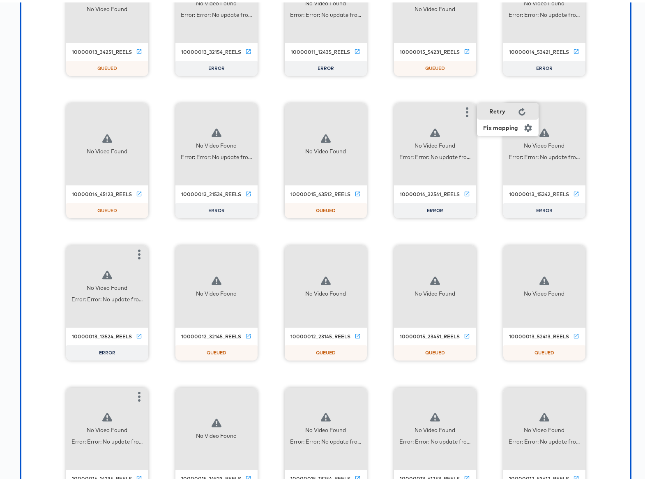
click at [490, 111] on div "Retry" at bounding box center [498, 109] width 16 height 7
click at [240, 110] on button "button" at bounding box center [248, 110] width 16 height 16
click at [272, 111] on div "Retry" at bounding box center [279, 109] width 16 height 7
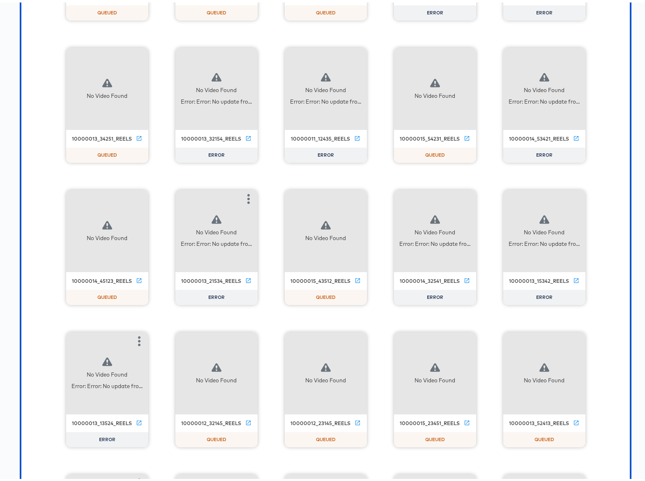
scroll to position [15958, 0]
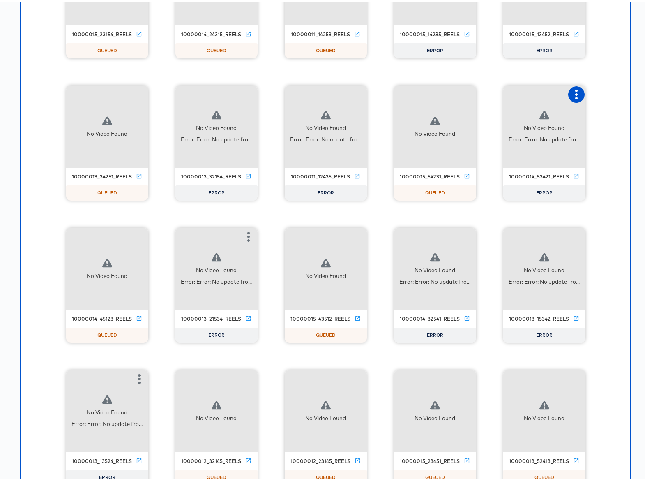
click at [572, 91] on icon "button" at bounding box center [577, 92] width 10 height 10
drag, startPoint x: 602, startPoint y: 92, endPoint x: 575, endPoint y: 92, distance: 26.7
click at [601, 92] on div "Retry" at bounding box center [607, 91] width 16 height 7
click at [355, 90] on icon "button" at bounding box center [358, 92] width 10 height 10
click at [381, 92] on div "Retry" at bounding box center [388, 91] width 16 height 7
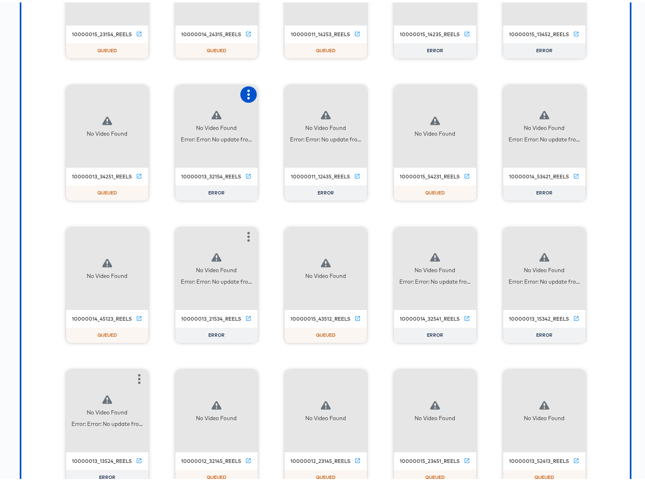
click at [244, 91] on icon "button" at bounding box center [249, 92] width 10 height 10
click at [278, 90] on div "Retry" at bounding box center [279, 91] width 16 height 7
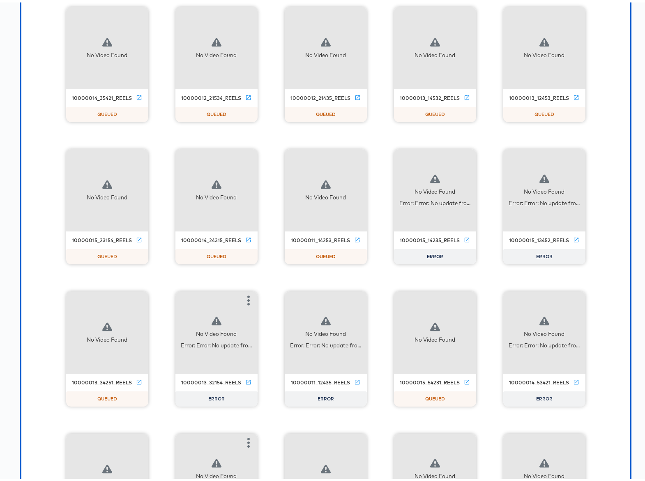
scroll to position [15735, 0]
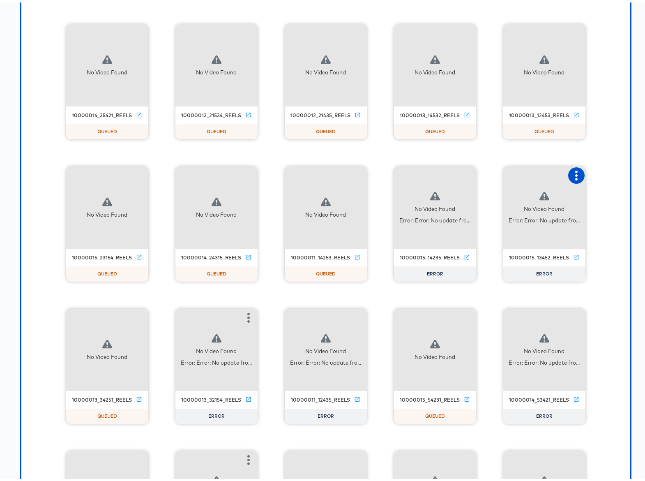
click at [572, 175] on icon "button" at bounding box center [577, 173] width 10 height 10
click at [599, 170] on div "Retry" at bounding box center [607, 172] width 16 height 7
click at [462, 172] on icon "button" at bounding box center [467, 173] width 10 height 10
click at [505, 175] on div "Retry" at bounding box center [508, 172] width 62 height 16
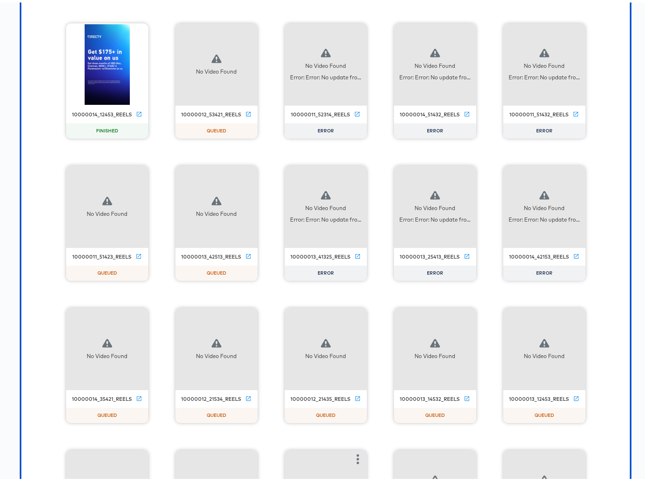
scroll to position [15442, 0]
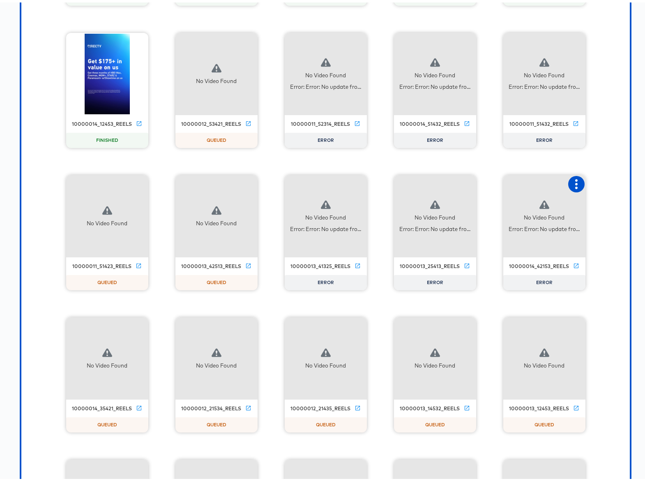
click at [575, 182] on icon "button" at bounding box center [576, 182] width 2 height 10
click at [603, 182] on div "Retry" at bounding box center [607, 181] width 16 height 7
click at [466, 182] on icon "button" at bounding box center [467, 182] width 2 height 10
click at [508, 185] on div "Retry" at bounding box center [508, 181] width 62 height 16
click at [353, 183] on icon "button" at bounding box center [358, 182] width 10 height 10
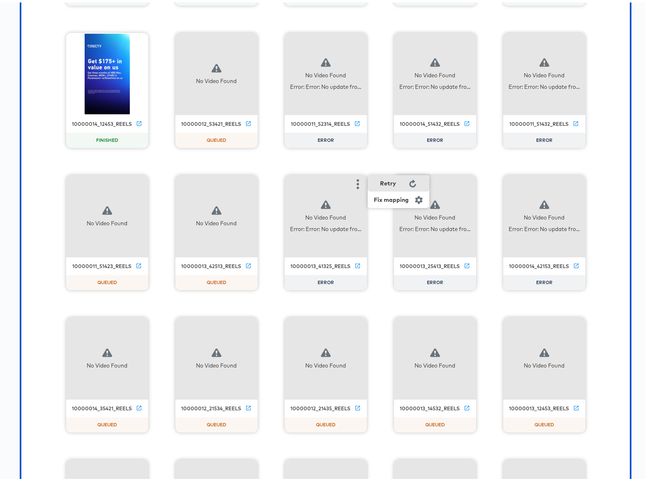
click at [402, 183] on div "Retry" at bounding box center [399, 181] width 62 height 16
click at [575, 42] on icon "button" at bounding box center [576, 40] width 2 height 10
drag, startPoint x: 602, startPoint y: 42, endPoint x: 551, endPoint y: 41, distance: 50.6
click at [601, 42] on div "Retry" at bounding box center [607, 38] width 16 height 7
click at [465, 42] on icon "button" at bounding box center [467, 40] width 10 height 10
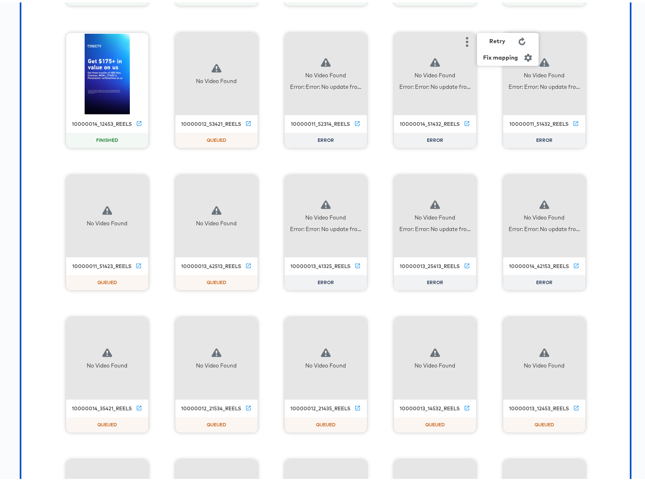
click at [498, 41] on div "Retry" at bounding box center [498, 38] width 16 height 7
click at [359, 40] on icon "button" at bounding box center [358, 40] width 10 height 10
click at [385, 39] on div "Retry" at bounding box center [388, 38] width 16 height 7
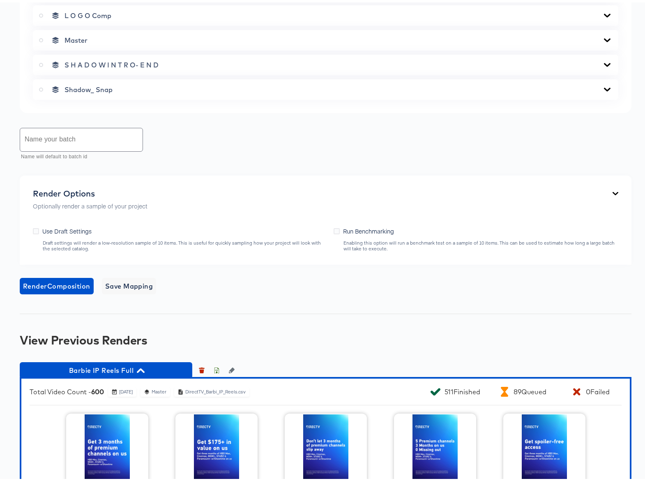
scroll to position [693, 0]
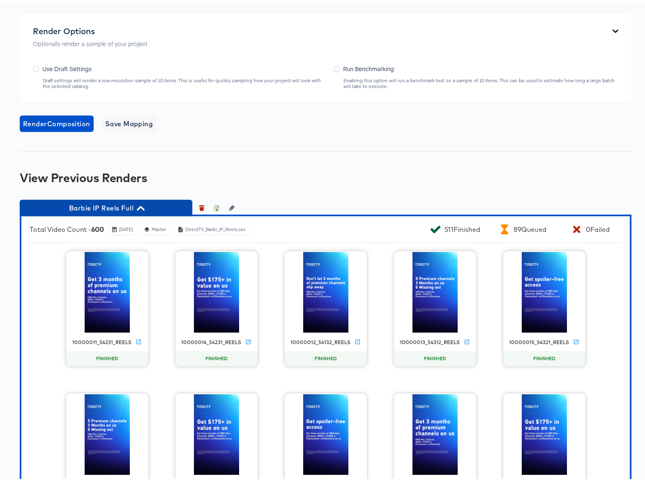
drag, startPoint x: 141, startPoint y: 204, endPoint x: 191, endPoint y: 217, distance: 51.7
click at [141, 204] on icon "button" at bounding box center [141, 205] width 8 height 5
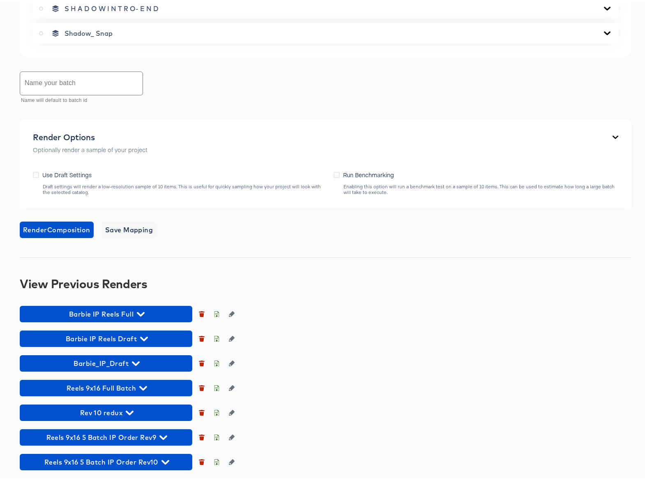
scroll to position [587, 0]
